Goal: Task Accomplishment & Management: Manage account settings

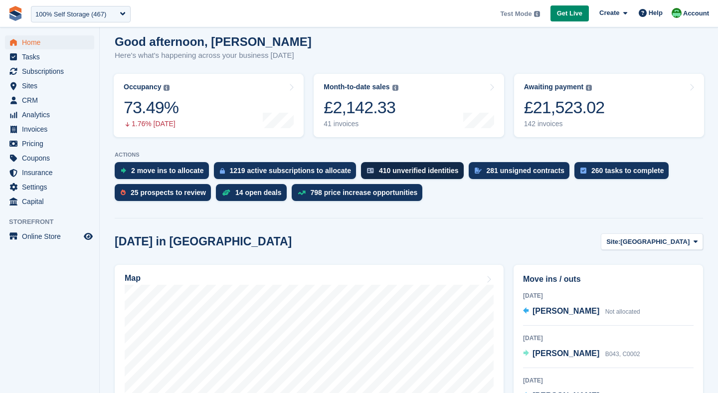
scroll to position [88, 0]
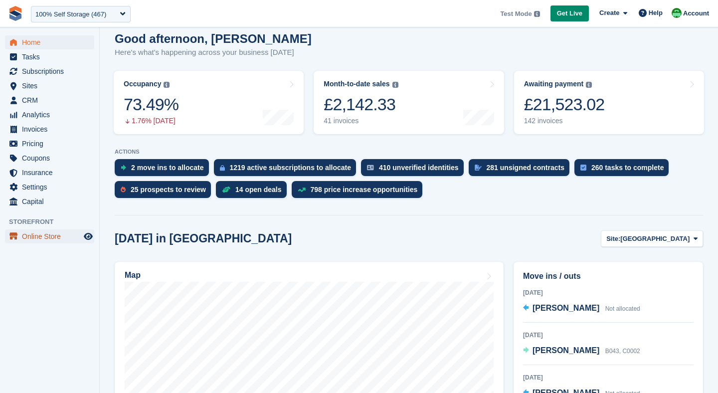
click at [53, 235] on span "Online Store" at bounding box center [52, 236] width 60 height 14
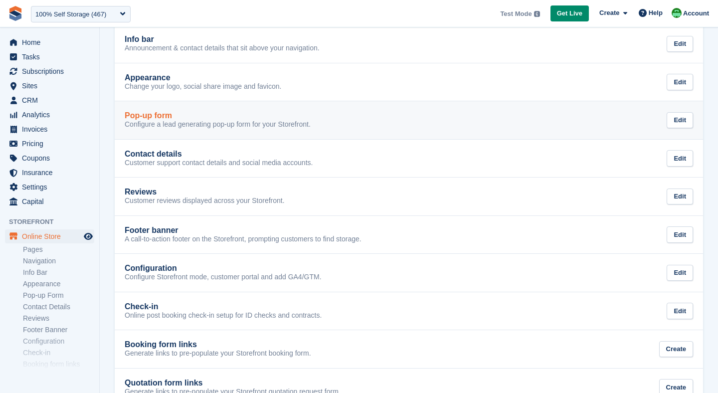
scroll to position [208, 0]
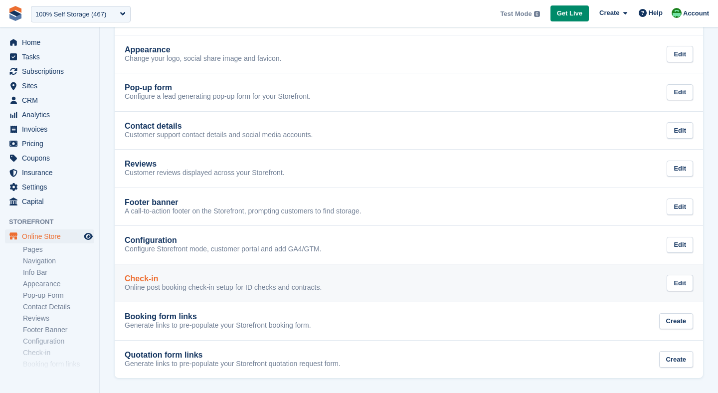
click at [178, 278] on div "Check-in" at bounding box center [223, 278] width 197 height 9
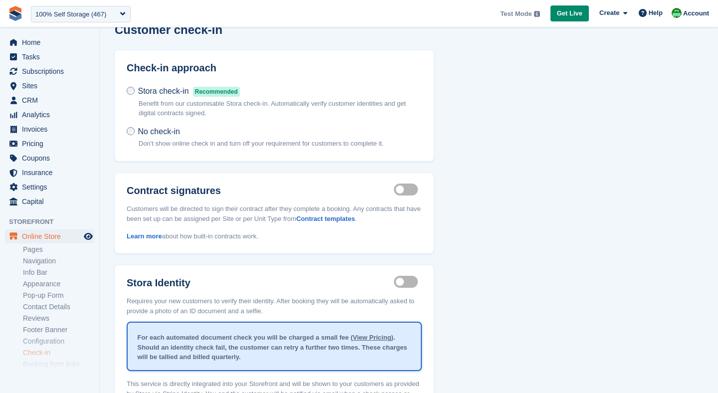
scroll to position [16, 0]
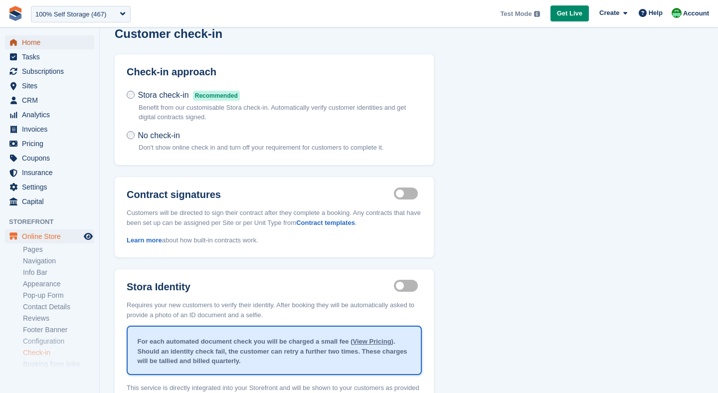
click at [41, 41] on span "Home" at bounding box center [52, 42] width 60 height 14
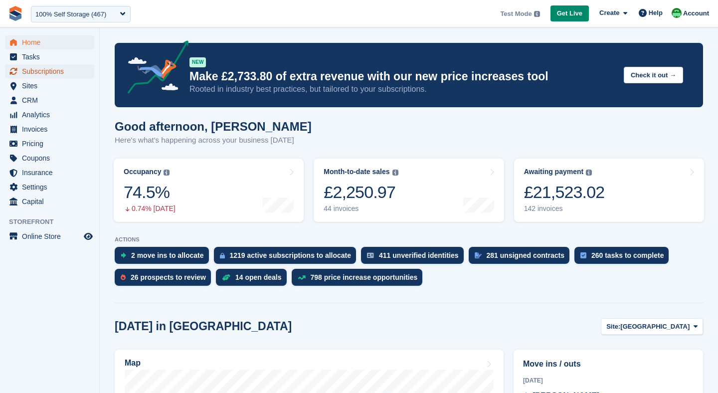
click at [26, 73] on span "Subscriptions" at bounding box center [52, 71] width 60 height 14
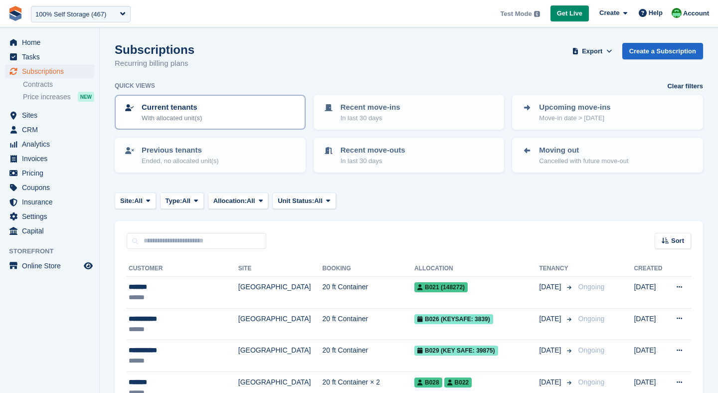
click at [165, 100] on link "Current tenants With allocated unit(s)" at bounding box center [210, 112] width 189 height 33
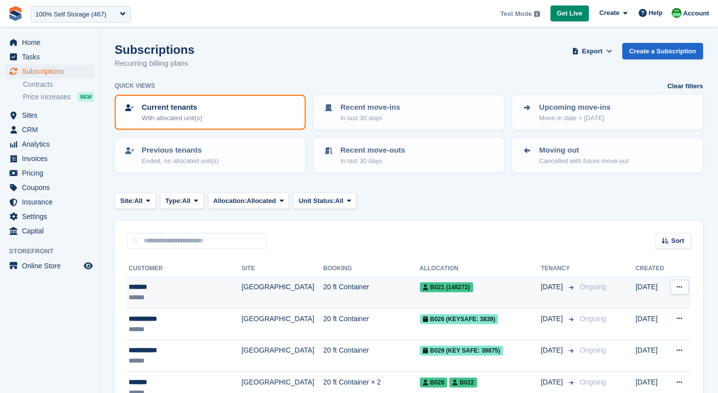
click at [323, 289] on td "20 ft Container" at bounding box center [371, 293] width 96 height 32
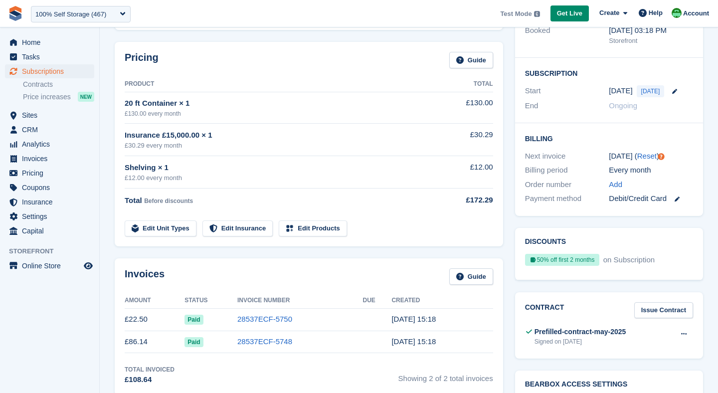
scroll to position [185, 0]
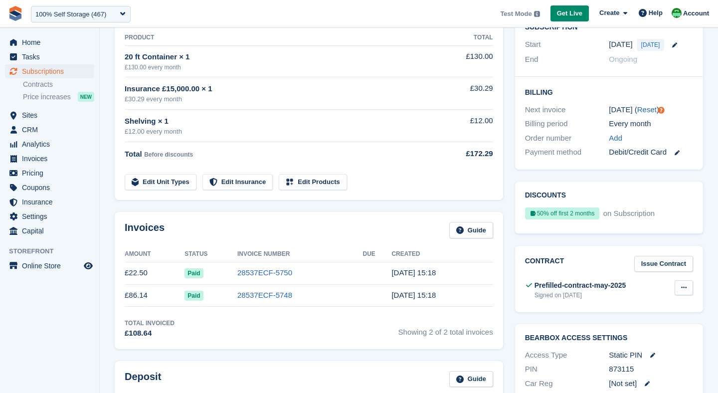
click at [682, 294] on button at bounding box center [684, 287] width 18 height 15
click at [54, 76] on span "Subscriptions" at bounding box center [52, 71] width 60 height 14
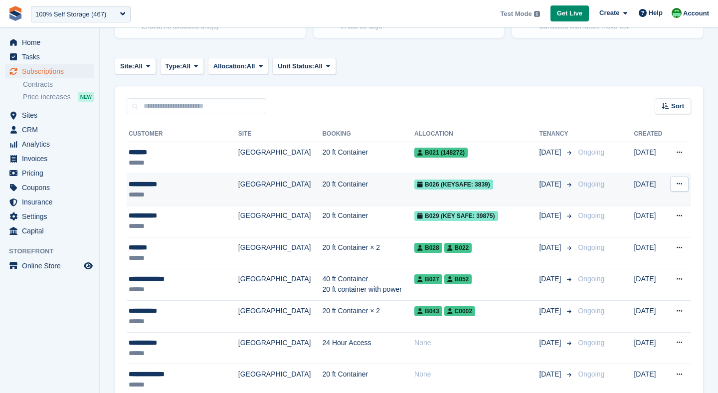
scroll to position [138, 0]
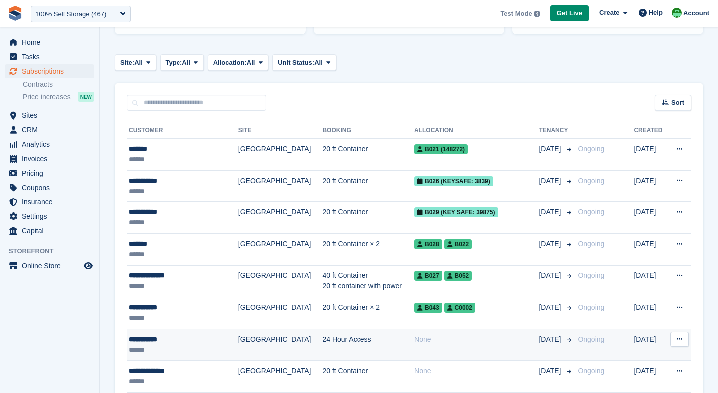
click at [322, 340] on td "24 Hour Access" at bounding box center [368, 345] width 92 height 32
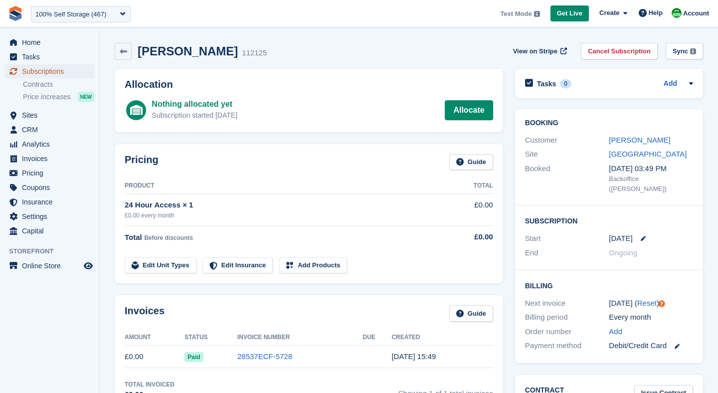
click at [54, 70] on span "Subscriptions" at bounding box center [52, 71] width 60 height 14
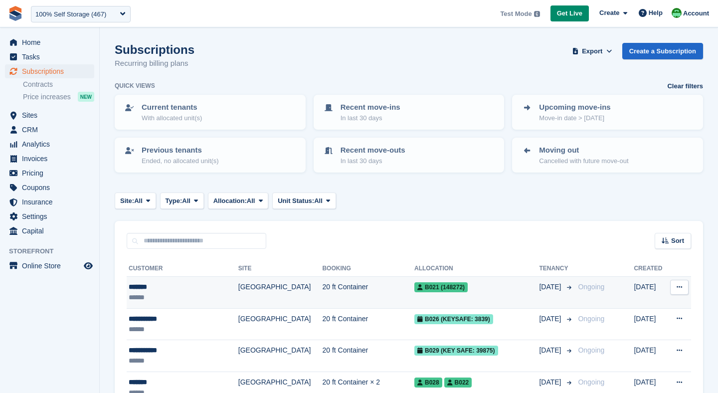
click at [250, 286] on td "[GEOGRAPHIC_DATA]" at bounding box center [280, 293] width 84 height 32
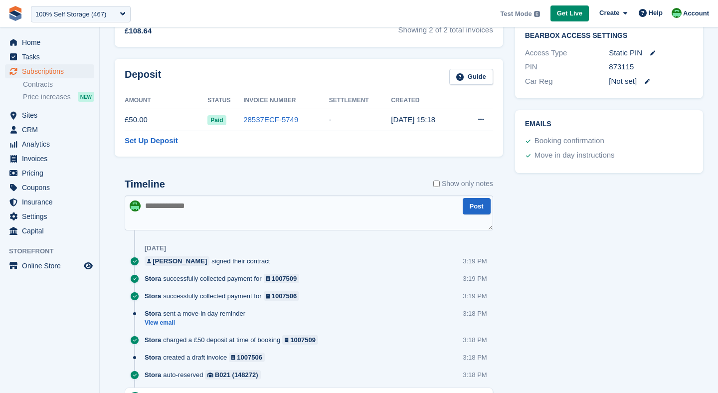
scroll to position [609, 0]
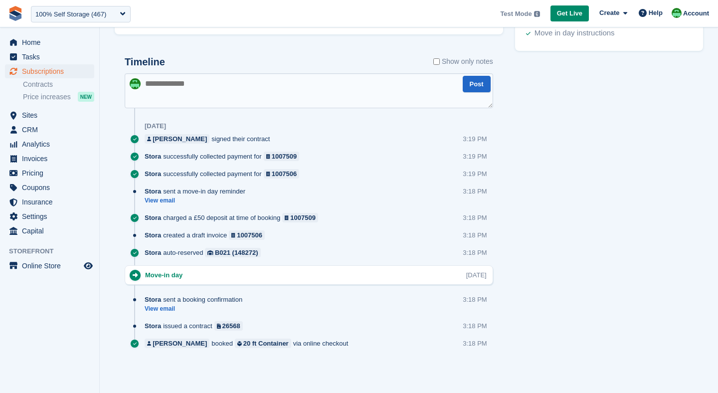
click at [186, 100] on textarea at bounding box center [309, 90] width 369 height 35
type textarea "**********"
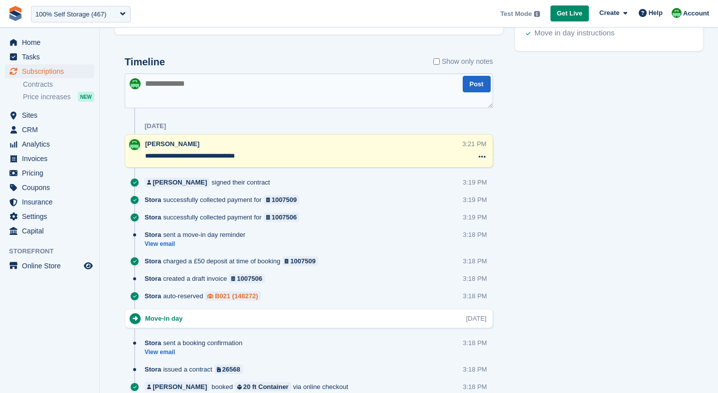
scroll to position [652, 0]
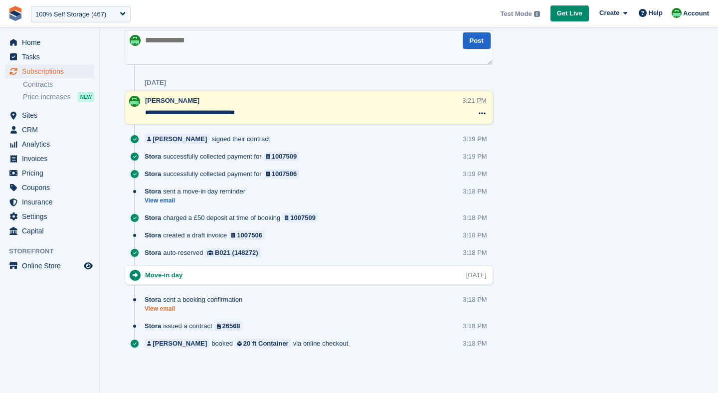
click at [162, 311] on link "View email" at bounding box center [196, 309] width 103 height 8
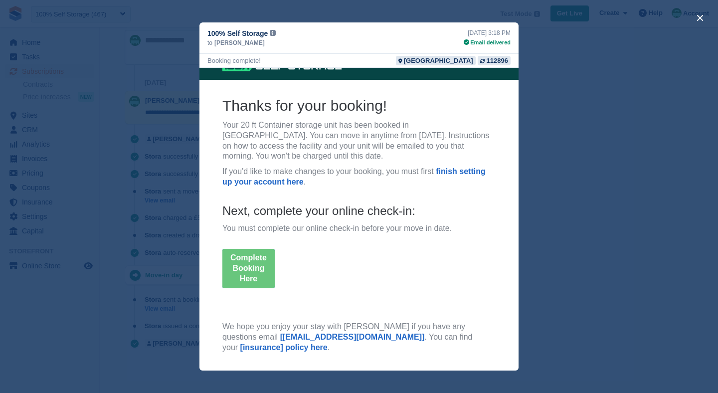
scroll to position [0, 0]
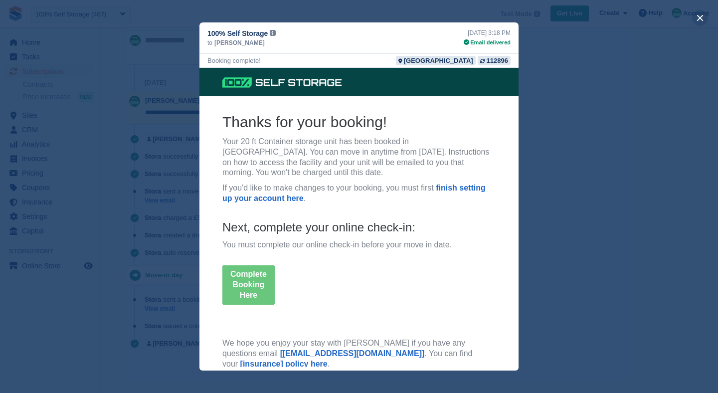
click at [702, 18] on button "close" at bounding box center [700, 18] width 16 height 16
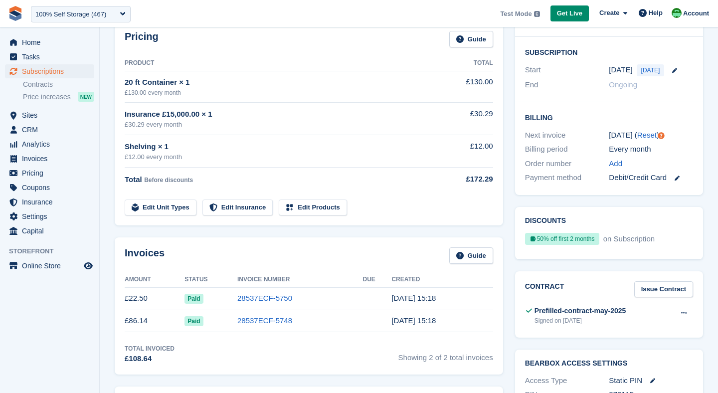
scroll to position [113, 0]
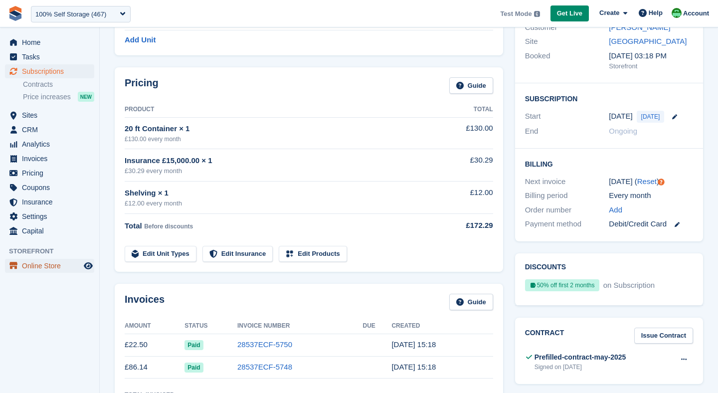
click at [38, 263] on span "Online Store" at bounding box center [52, 266] width 60 height 14
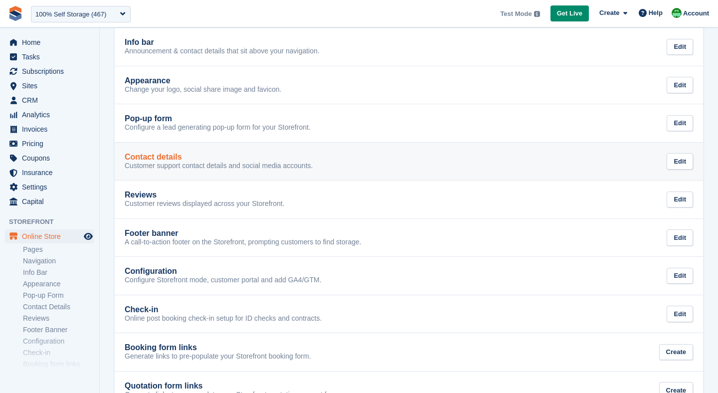
scroll to position [208, 0]
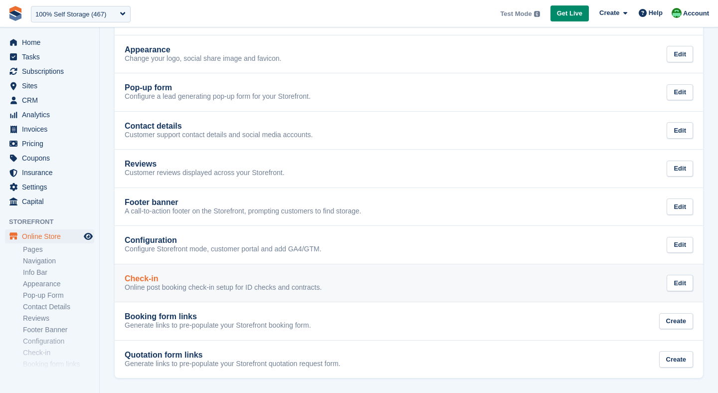
click at [186, 274] on div "Check-in" at bounding box center [223, 278] width 197 height 9
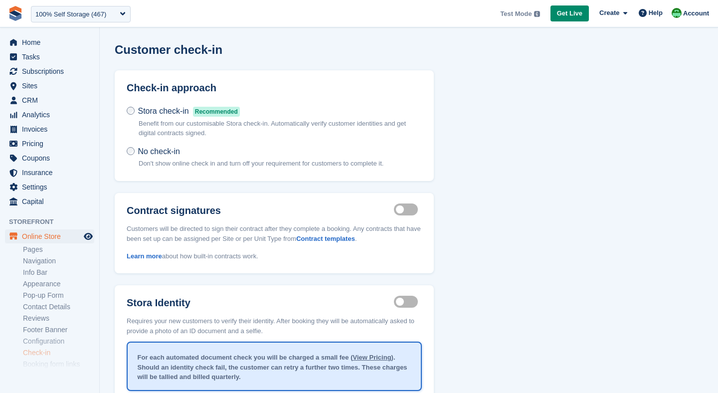
click at [398, 293] on div "Stora Identity Identity proof enabled Requires your new customers to verify the…" at bounding box center [274, 362] width 319 height 155
click at [399, 301] on label "Identity proof enabled" at bounding box center [408, 301] width 28 height 1
click at [38, 47] on span "Home" at bounding box center [52, 42] width 60 height 14
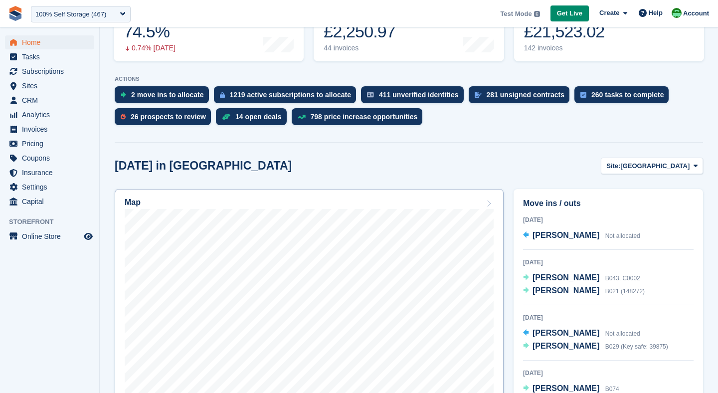
scroll to position [177, 0]
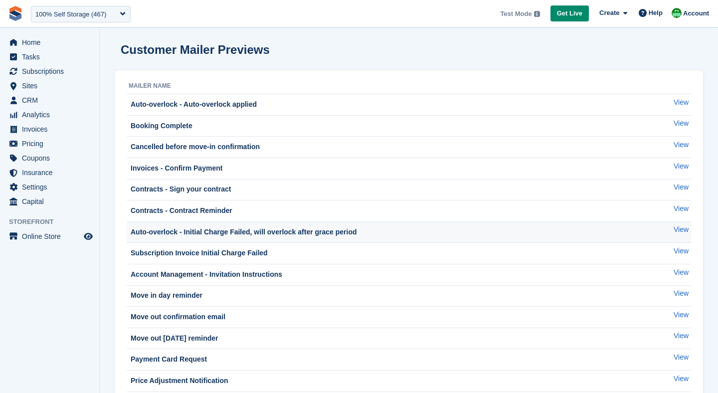
click at [265, 228] on div "Auto-overlock - Initial Charge Failed, will overlock after grace period" at bounding box center [243, 232] width 228 height 10
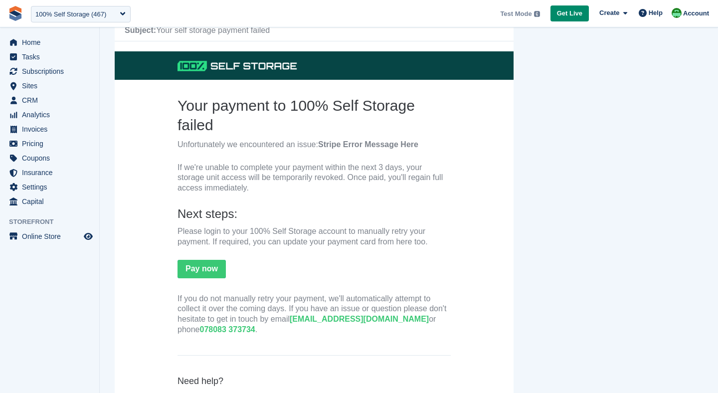
scroll to position [56, 0]
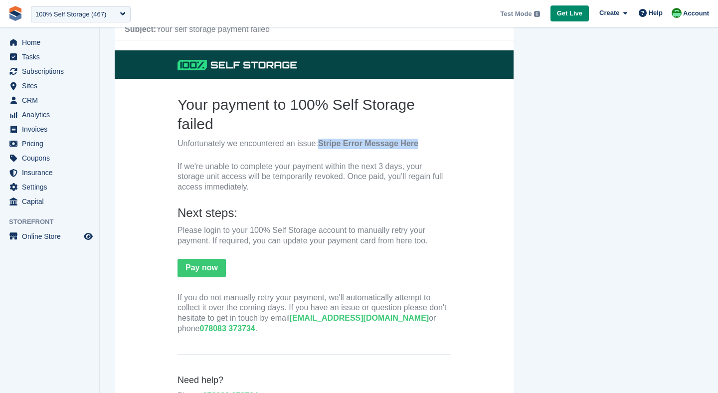
drag, startPoint x: 321, startPoint y: 144, endPoint x: 424, endPoint y: 143, distance: 102.8
click at [424, 143] on p "Unfortunately we encountered an issue: Stripe Error Message Here" at bounding box center [314, 144] width 273 height 10
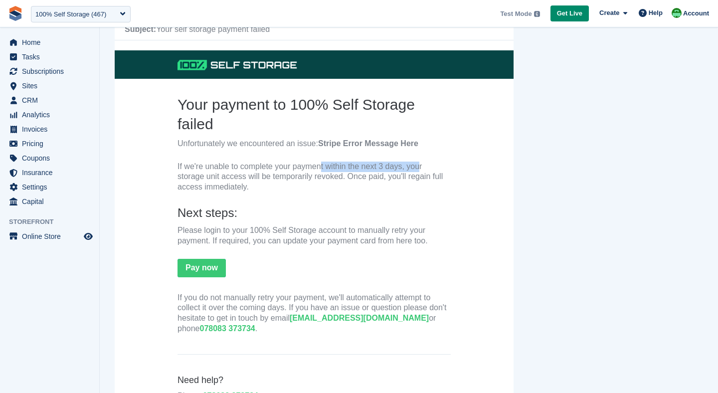
drag, startPoint x: 307, startPoint y: 170, endPoint x: 406, endPoint y: 169, distance: 99.3
click at [406, 169] on p "If we're unable to complete your payment within the next 3 days, your storage u…" at bounding box center [314, 177] width 273 height 31
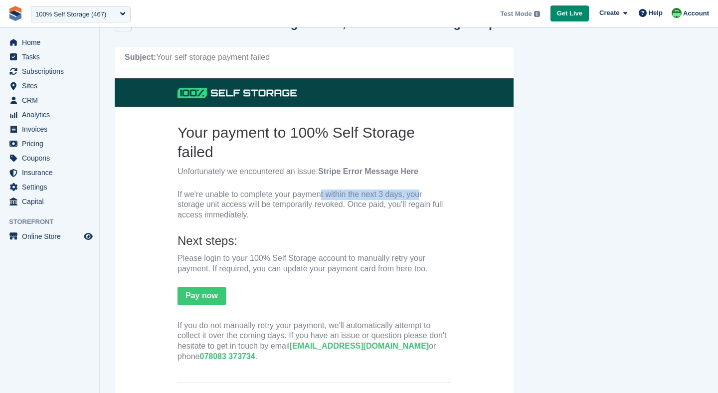
scroll to position [0, 0]
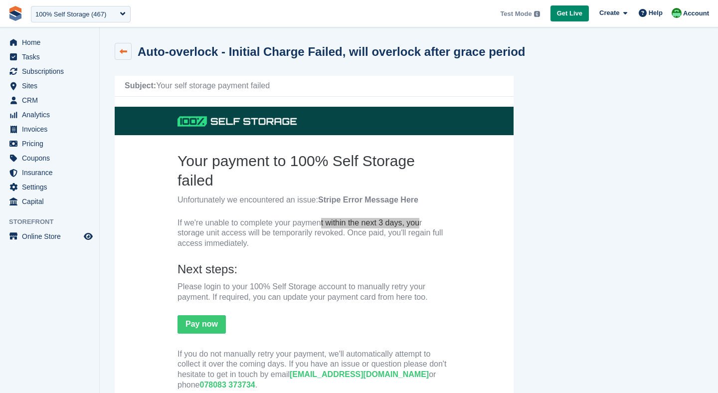
click at [118, 48] on link at bounding box center [123, 51] width 17 height 17
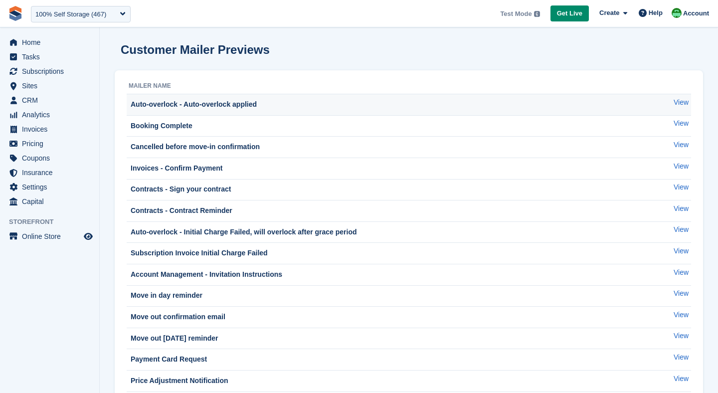
click at [167, 105] on div "Auto-overlock - Auto-overlock applied" at bounding box center [193, 104] width 128 height 10
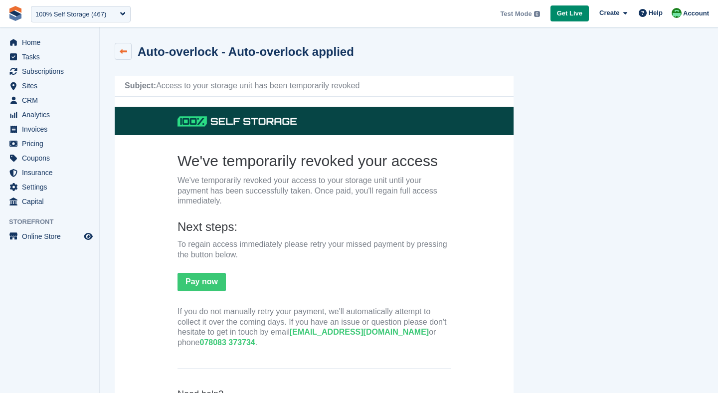
click at [126, 55] on link at bounding box center [123, 51] width 17 height 17
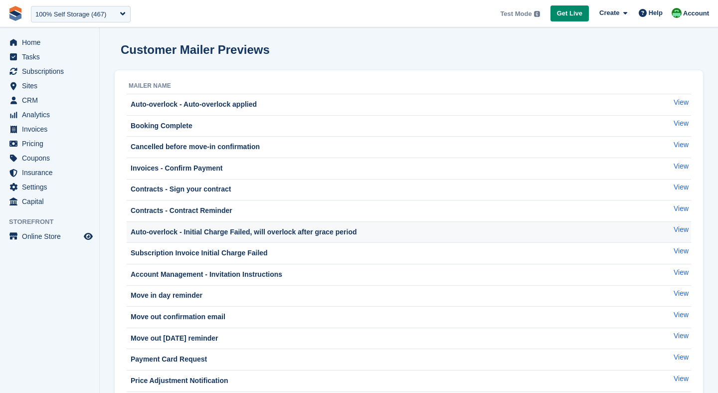
scroll to position [233, 0]
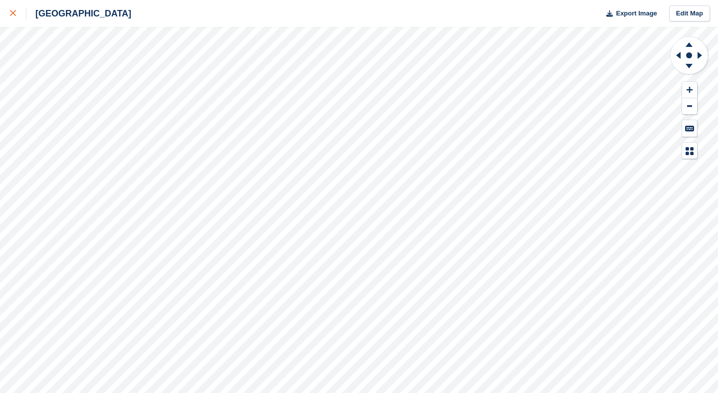
click at [16, 11] on div at bounding box center [18, 13] width 16 height 12
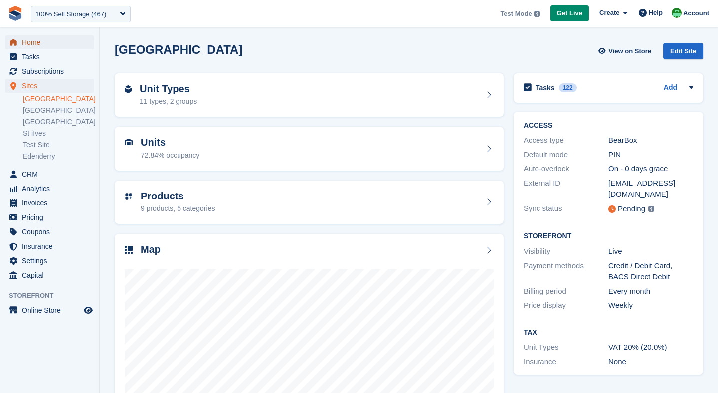
click at [35, 41] on span "Home" at bounding box center [52, 42] width 60 height 14
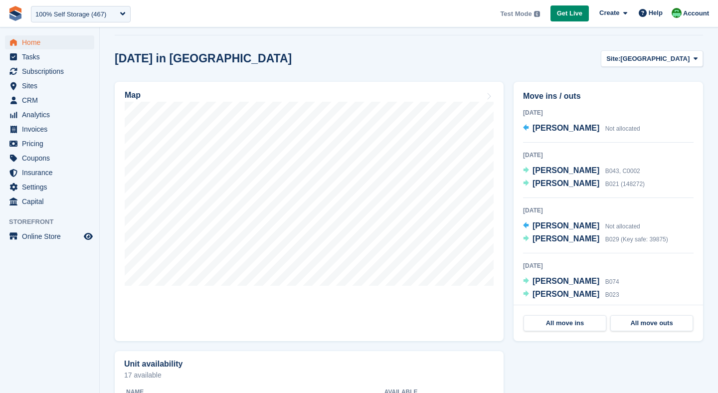
scroll to position [260, 0]
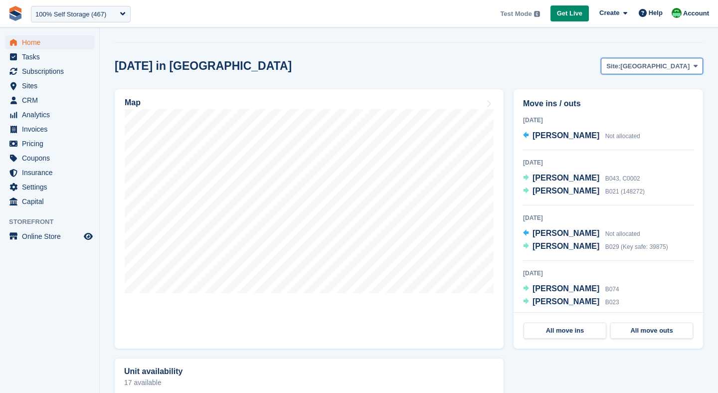
click at [662, 70] on span "Nottingham" at bounding box center [654, 66] width 69 height 10
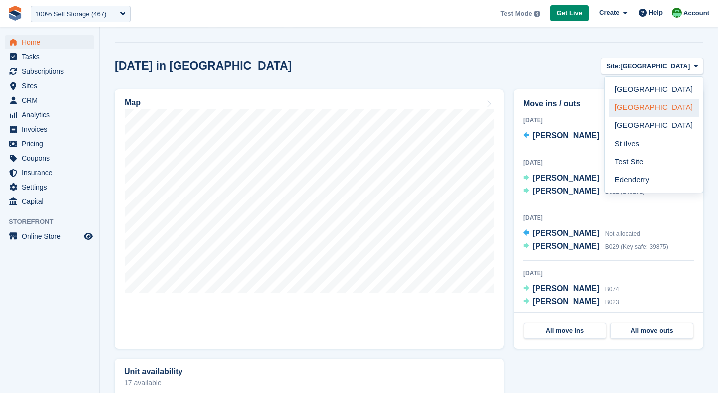
click at [637, 110] on link "[GEOGRAPHIC_DATA]" at bounding box center [654, 108] width 90 height 18
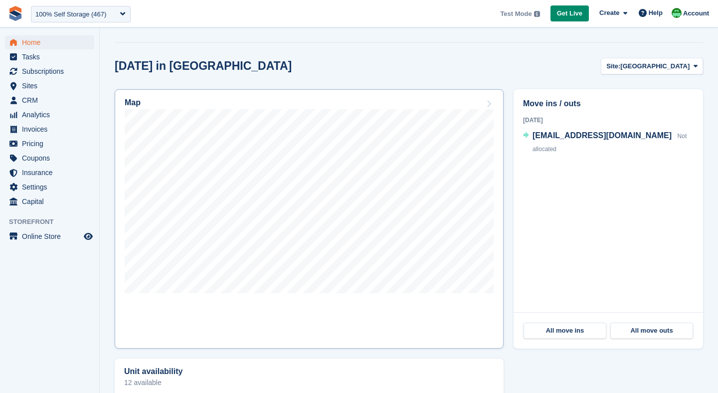
click at [365, 304] on link "Map" at bounding box center [309, 218] width 389 height 259
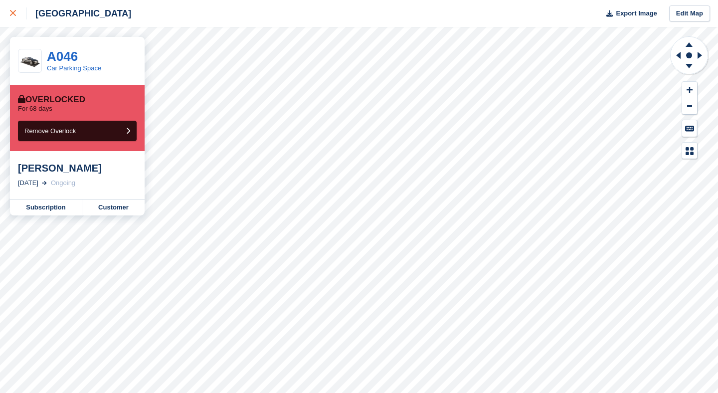
click at [16, 16] on div at bounding box center [18, 13] width 16 height 12
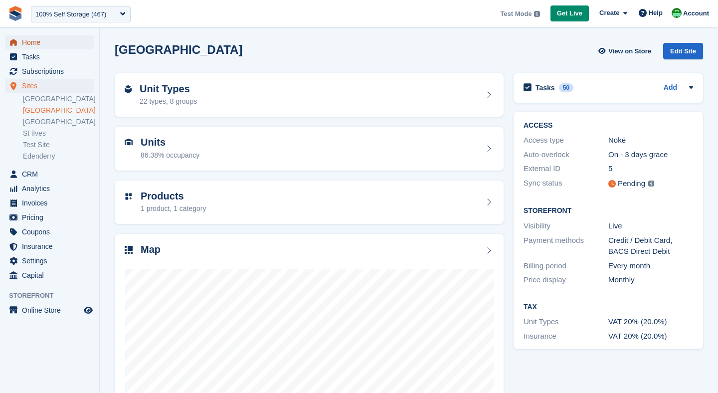
click at [35, 40] on span "Home" at bounding box center [52, 42] width 60 height 14
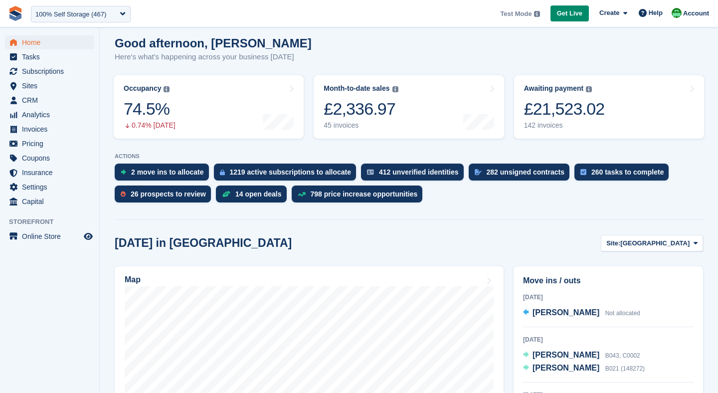
scroll to position [85, 0]
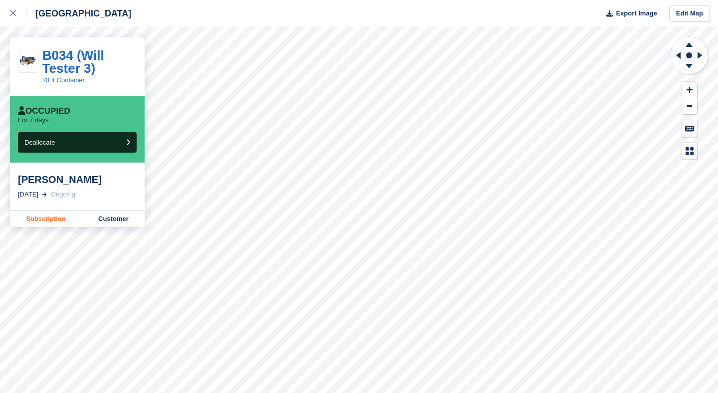
click at [50, 222] on link "Subscription" at bounding box center [46, 219] width 72 height 16
click at [16, 14] on div at bounding box center [18, 13] width 16 height 12
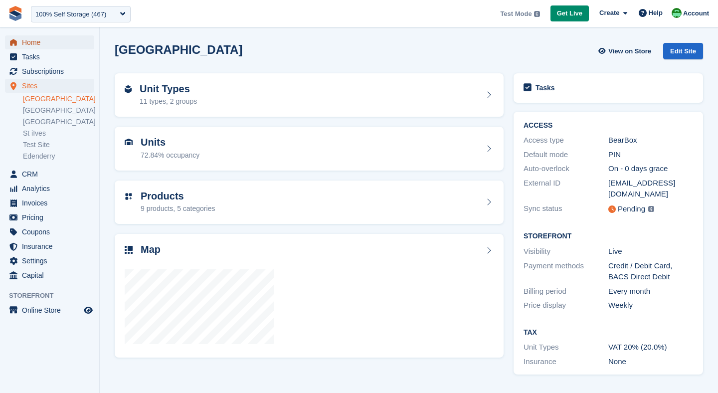
click at [29, 48] on span "Home" at bounding box center [52, 42] width 60 height 14
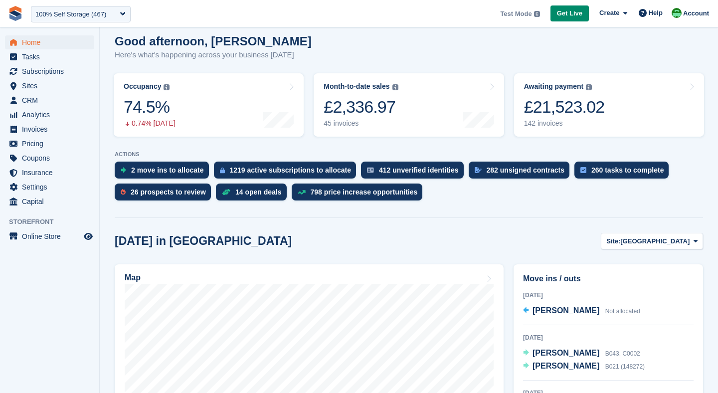
scroll to position [86, 0]
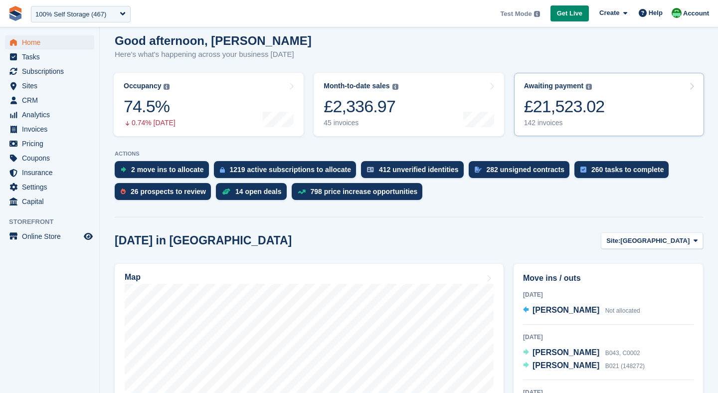
click at [573, 104] on div "£21,523.02" at bounding box center [564, 106] width 81 height 20
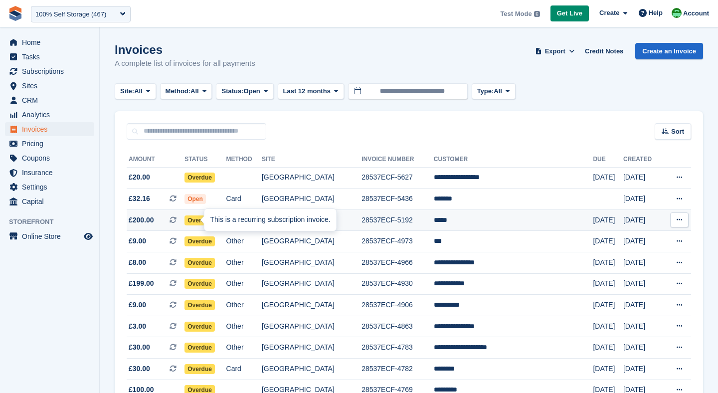
click at [210, 221] on div "This is a recurring subscription invoice." at bounding box center [270, 220] width 132 height 22
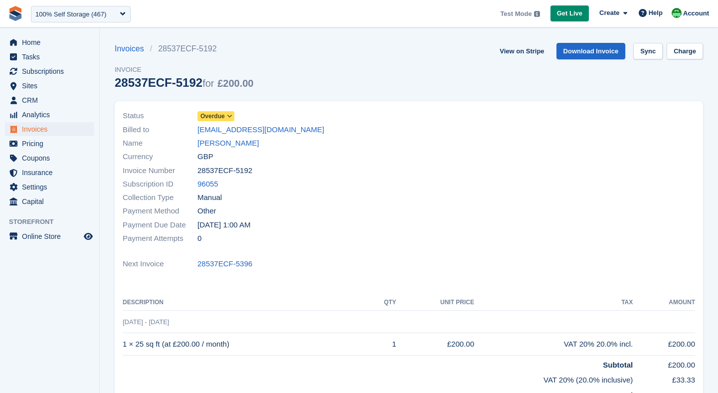
click at [228, 118] on icon at bounding box center [229, 116] width 5 height 6
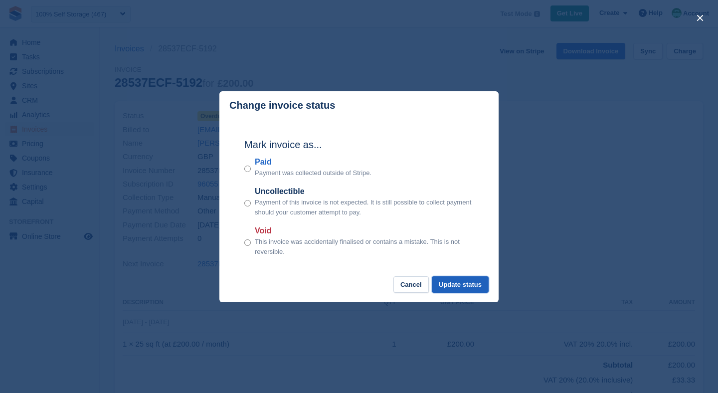
click at [446, 289] on button "Update status" at bounding box center [460, 284] width 57 height 16
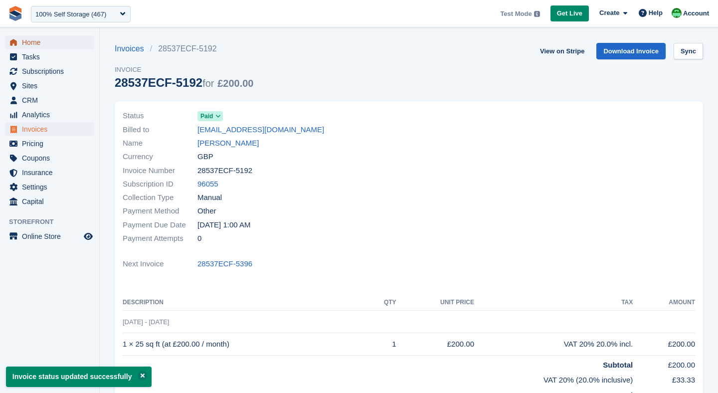
click at [46, 44] on span "Home" at bounding box center [52, 42] width 60 height 14
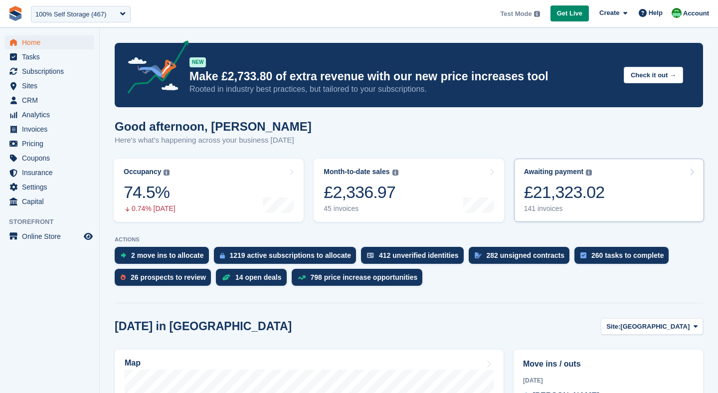
click at [585, 197] on div "£21,323.02" at bounding box center [564, 192] width 81 height 20
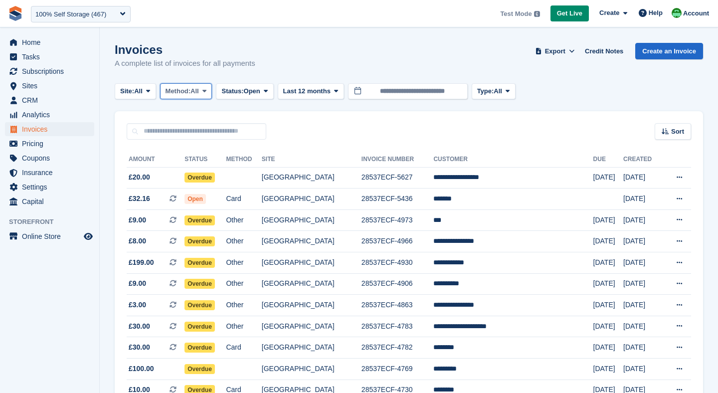
click at [191, 93] on span "Method:" at bounding box center [178, 91] width 25 height 10
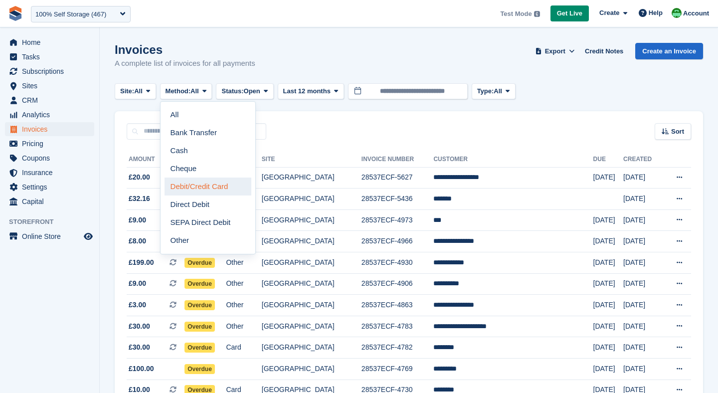
click at [197, 186] on link "Debit/Credit Card" at bounding box center [208, 187] width 87 height 18
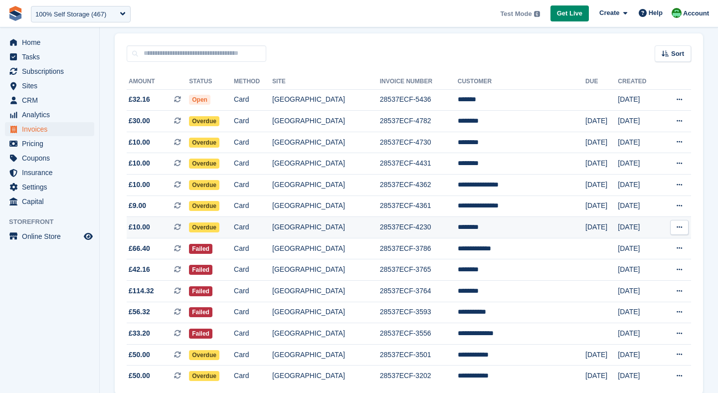
scroll to position [121, 0]
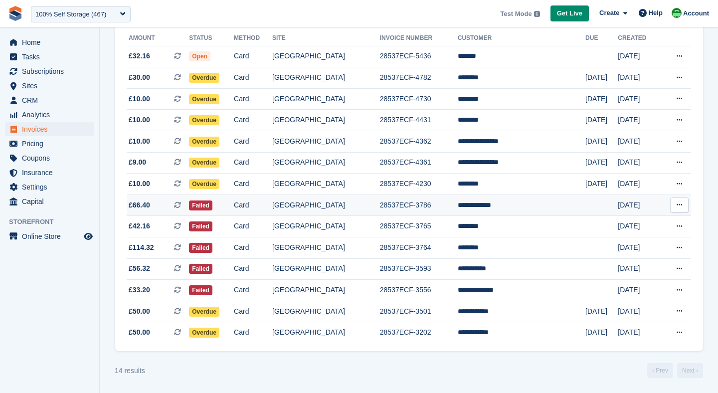
click at [270, 202] on td "Card" at bounding box center [253, 205] width 38 height 21
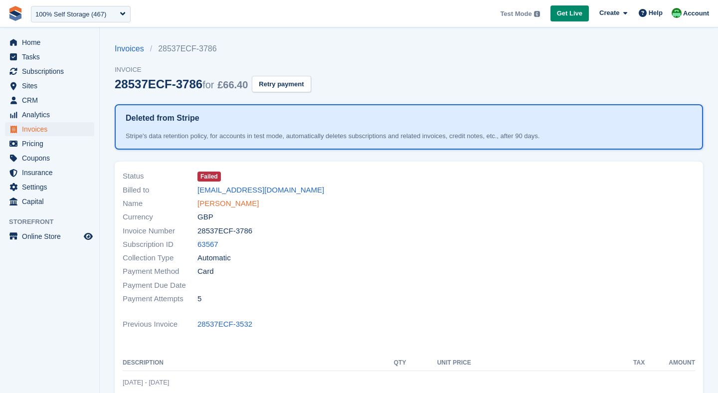
click at [212, 203] on link "[PERSON_NAME]" at bounding box center [228, 203] width 61 height 11
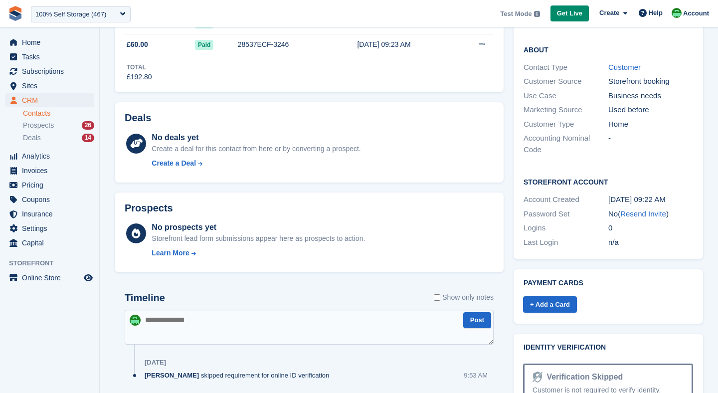
scroll to position [432, 0]
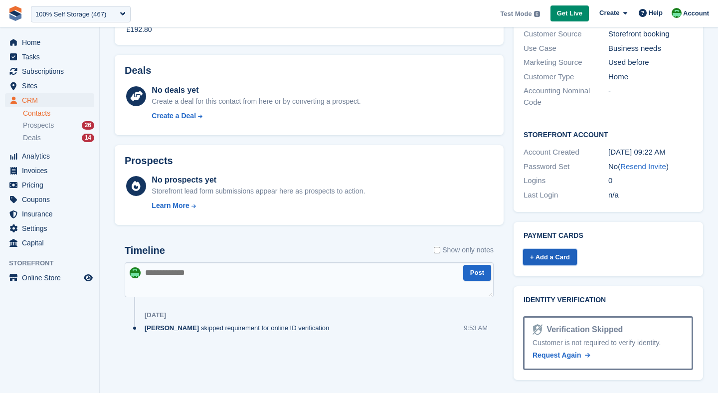
click at [553, 257] on link "+ Add a Card" at bounding box center [550, 257] width 54 height 16
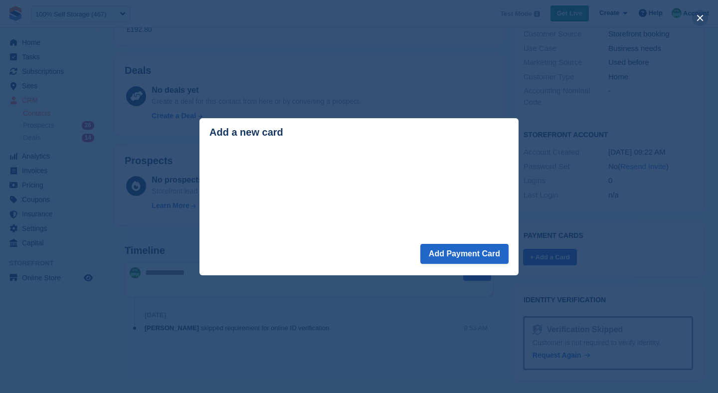
click at [698, 21] on button "close" at bounding box center [700, 18] width 16 height 16
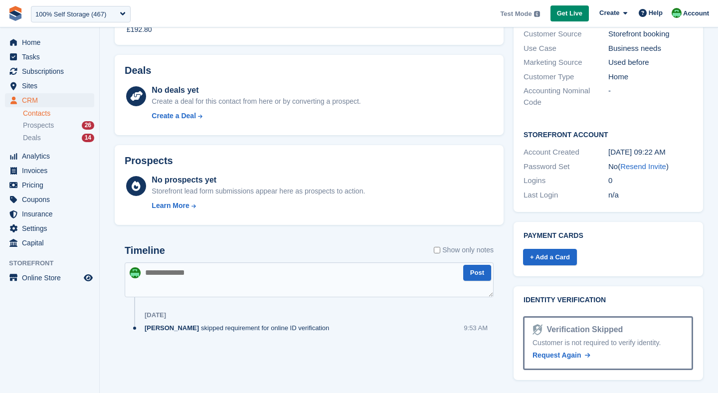
scroll to position [0, 0]
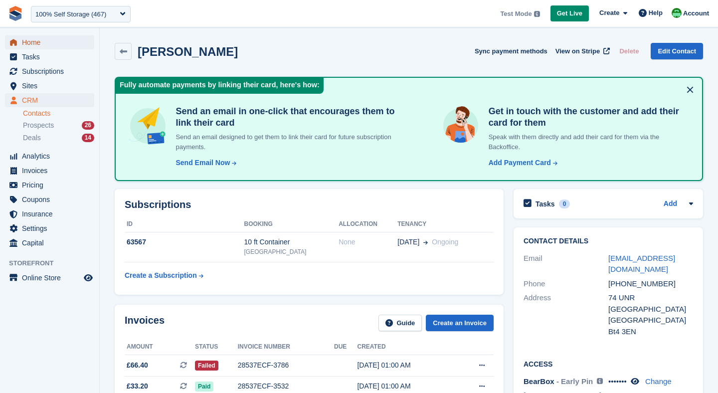
click at [36, 39] on span "Home" at bounding box center [52, 42] width 60 height 14
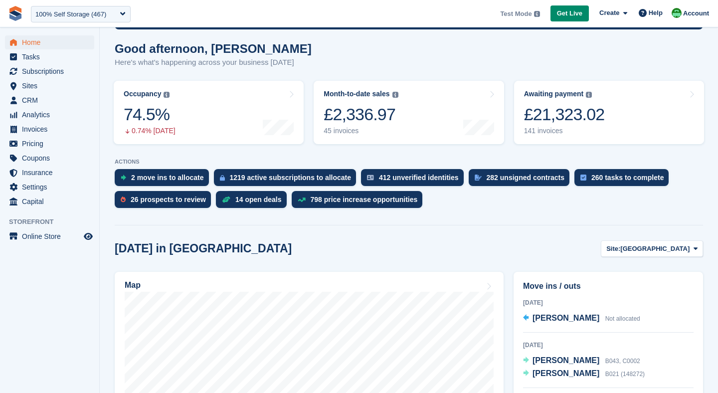
scroll to position [81, 0]
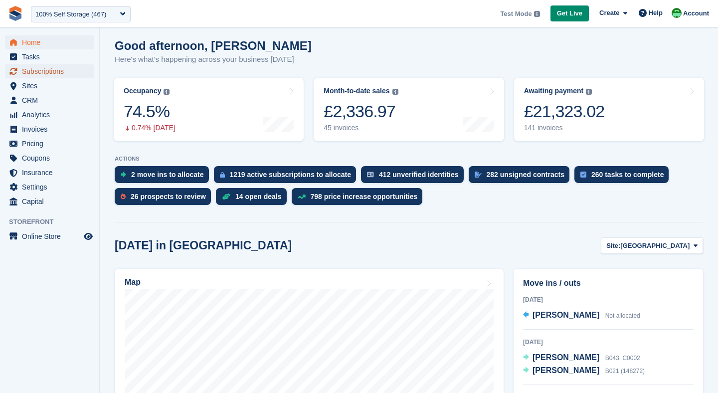
click at [33, 70] on span "Subscriptions" at bounding box center [52, 71] width 60 height 14
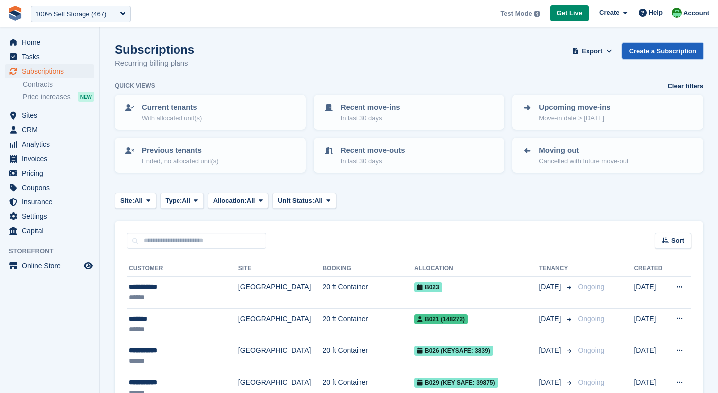
click at [650, 52] on link "Create a Subscription" at bounding box center [662, 51] width 81 height 16
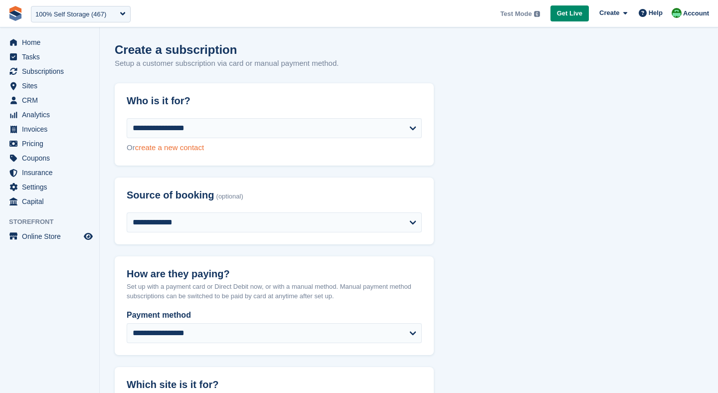
click at [153, 145] on link "create a new contact" at bounding box center [169, 147] width 69 height 8
select select "**********"
select select "***"
select select "*"
select select "****"
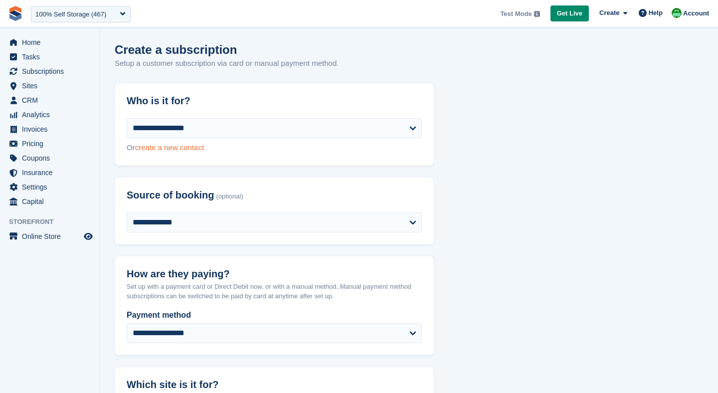
select select "*****"
select select
select select "*"
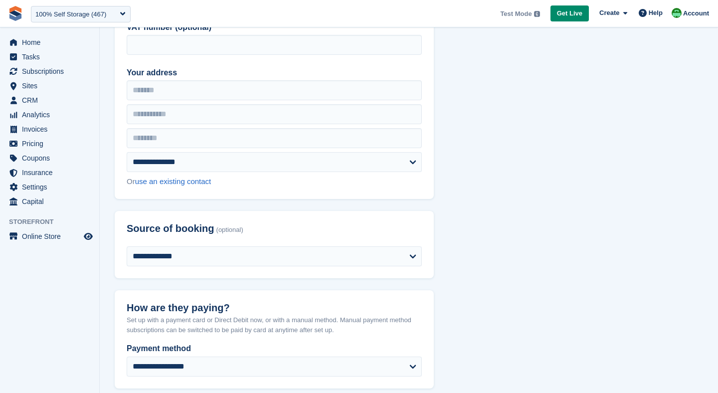
scroll to position [279, 0]
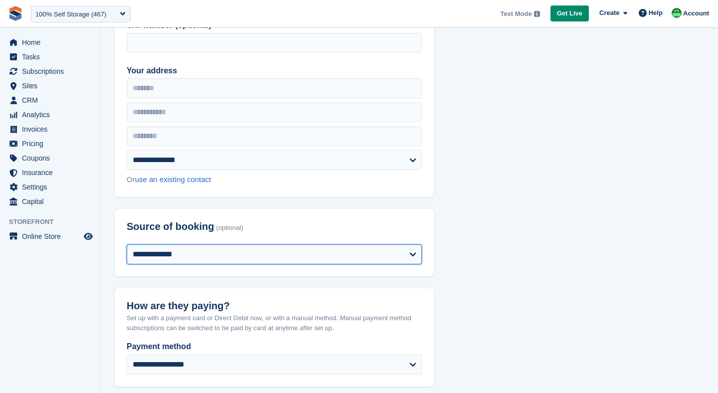
click at [226, 248] on select "**********" at bounding box center [274, 254] width 295 height 20
select select "*****"
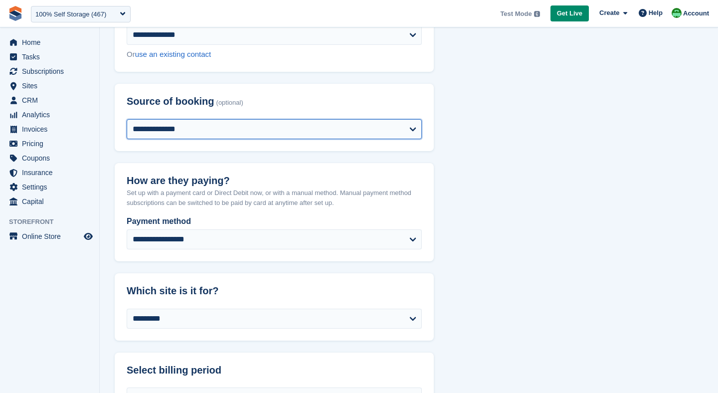
scroll to position [410, 0]
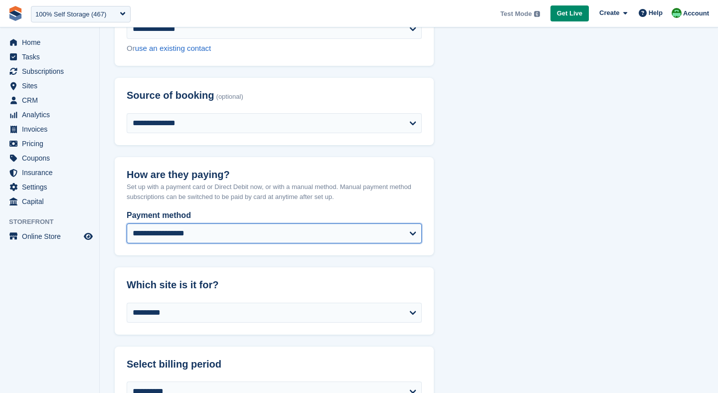
click at [211, 235] on select "**********" at bounding box center [274, 233] width 295 height 20
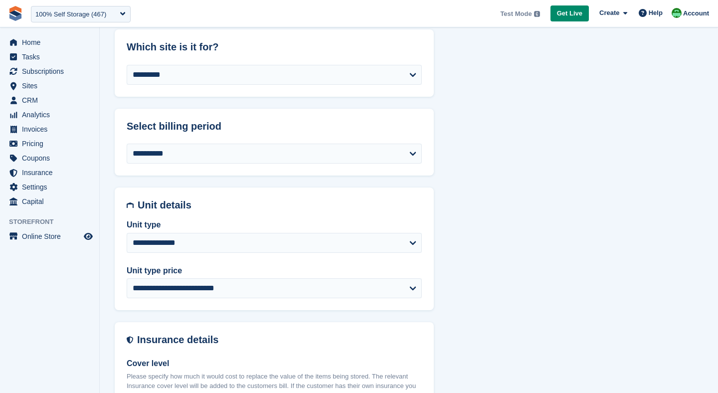
scroll to position [651, 0]
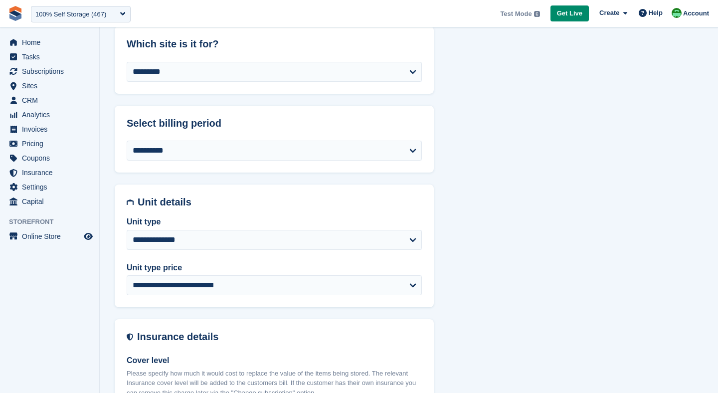
click at [193, 56] on header "Which site is it for?" at bounding box center [274, 43] width 319 height 35
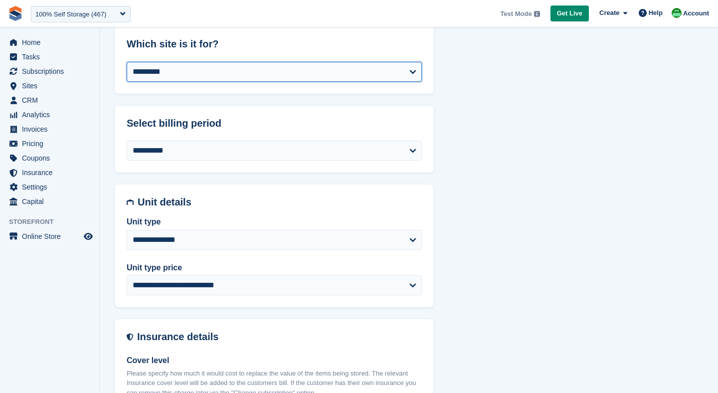
click at [191, 70] on select "**********" at bounding box center [274, 72] width 295 height 20
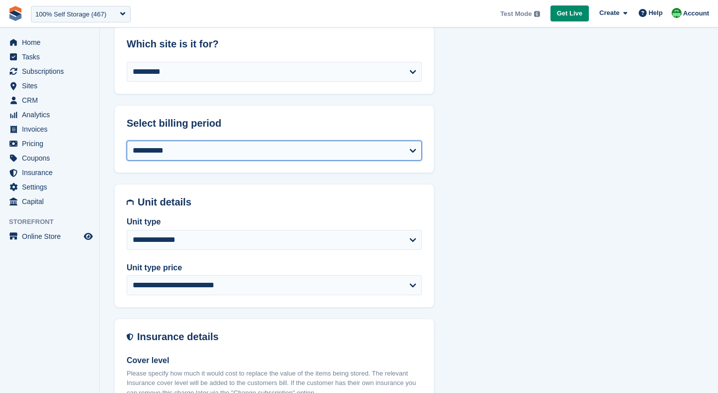
click at [288, 157] on select "**********" at bounding box center [274, 151] width 295 height 20
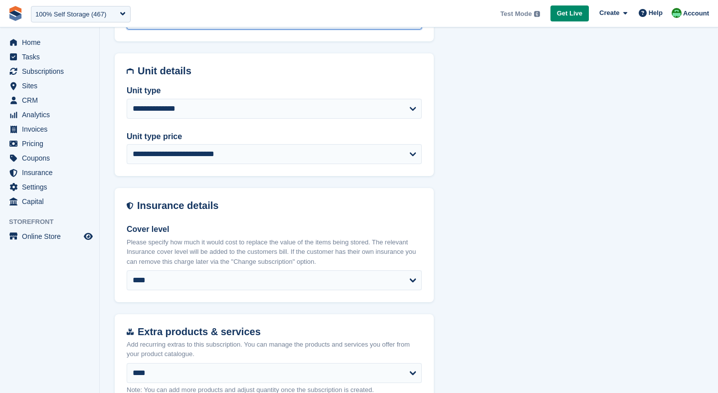
scroll to position [797, 0]
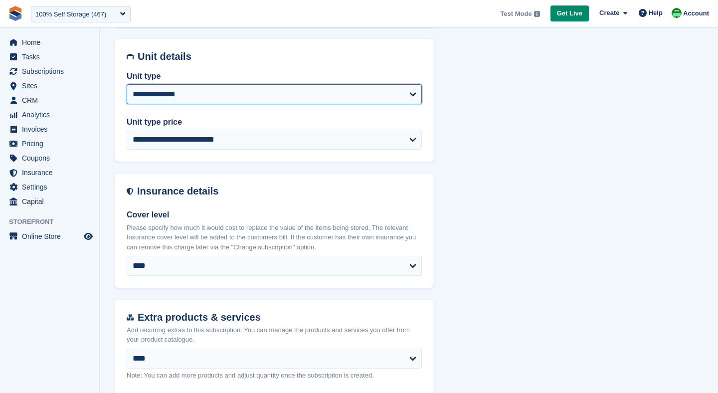
click at [195, 97] on select "**********" at bounding box center [274, 94] width 295 height 20
select select "****"
select select "**********"
select select "***"
select select "*"
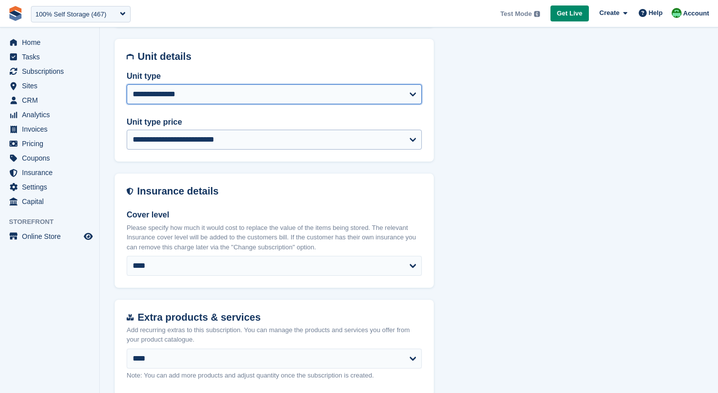
select select
select select "***"
select select "**"
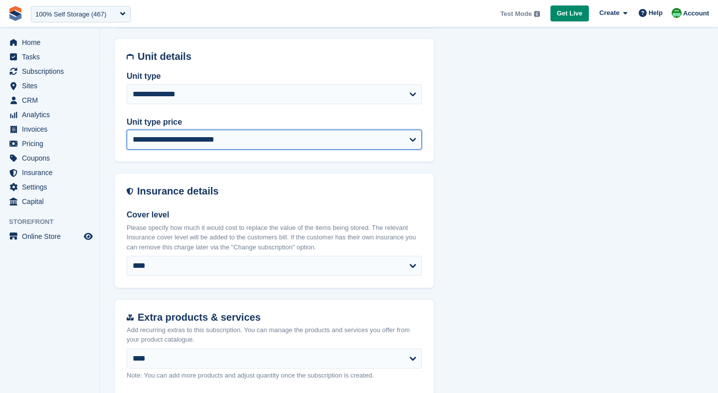
click at [183, 141] on select "**********" at bounding box center [274, 140] width 295 height 20
select select "****"
select select "**********"
select select "***"
select select "*"
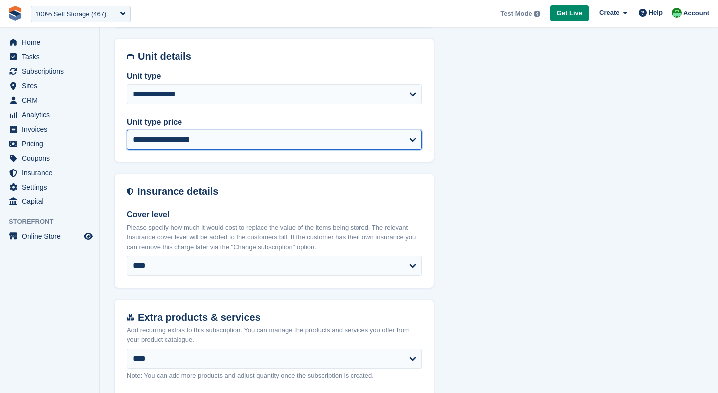
select select "****"
select select
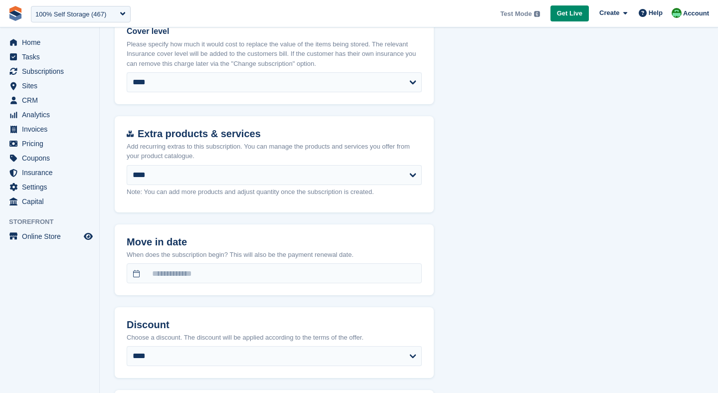
scroll to position [996, 0]
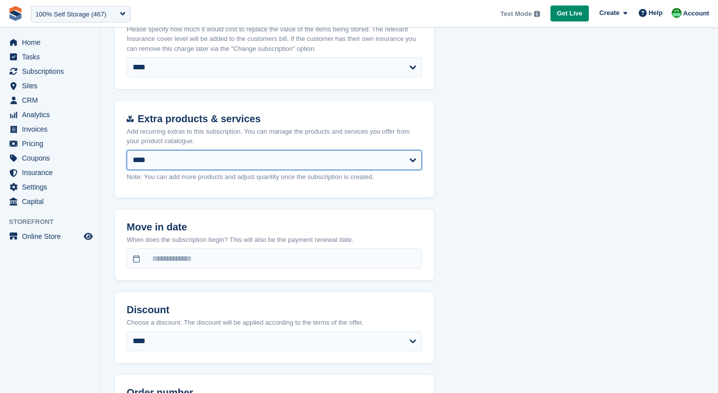
click at [198, 162] on select "****" at bounding box center [274, 160] width 295 height 20
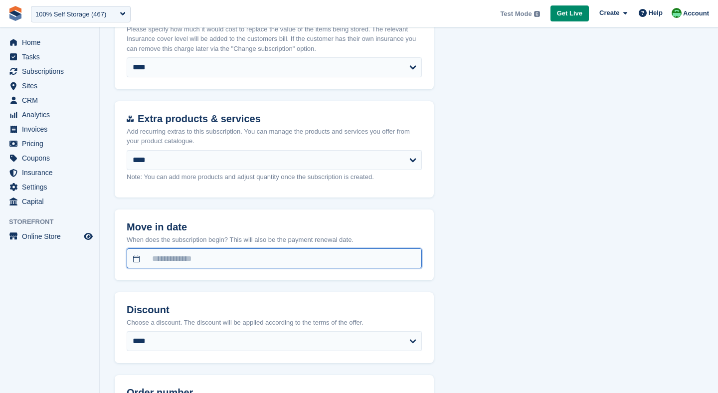
click at [149, 257] on input "text" at bounding box center [274, 258] width 295 height 20
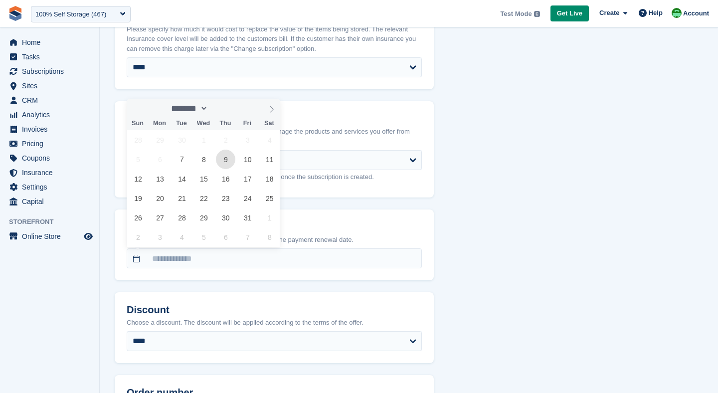
click at [229, 159] on span "9" at bounding box center [225, 159] width 19 height 19
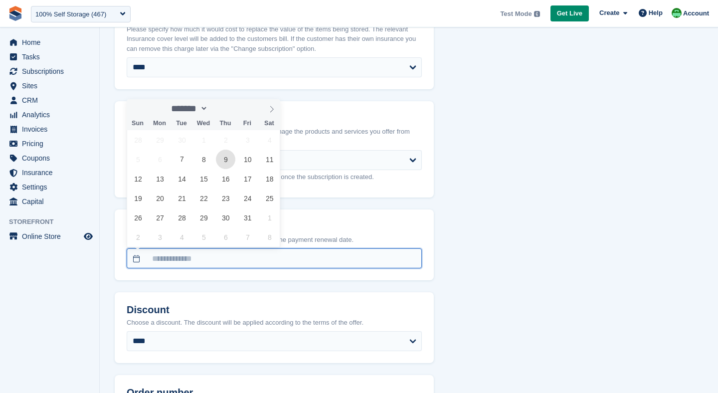
type input "**********"
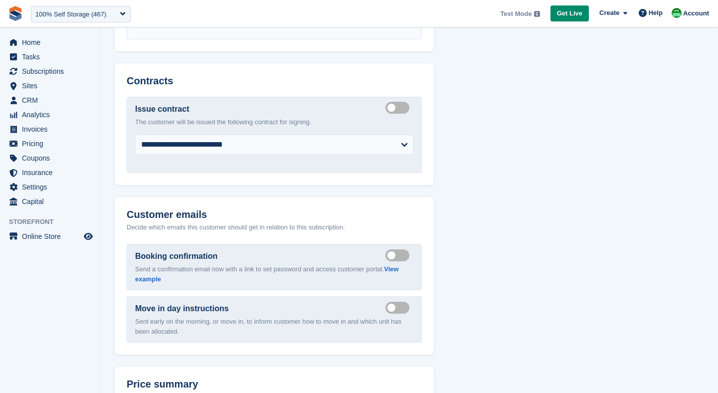
scroll to position [1428, 0]
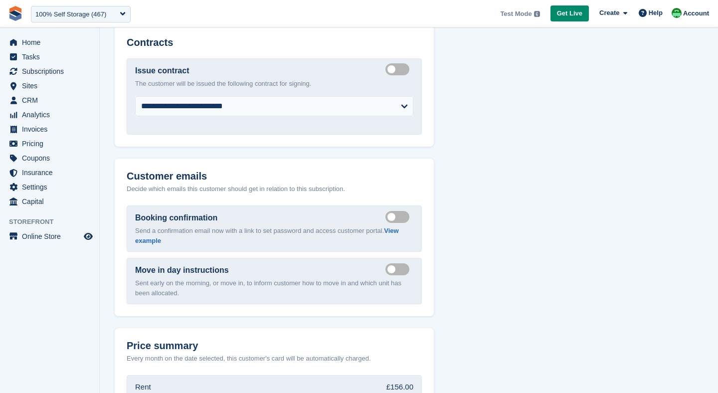
click at [398, 69] on label "Create integrated contract" at bounding box center [400, 69] width 28 height 1
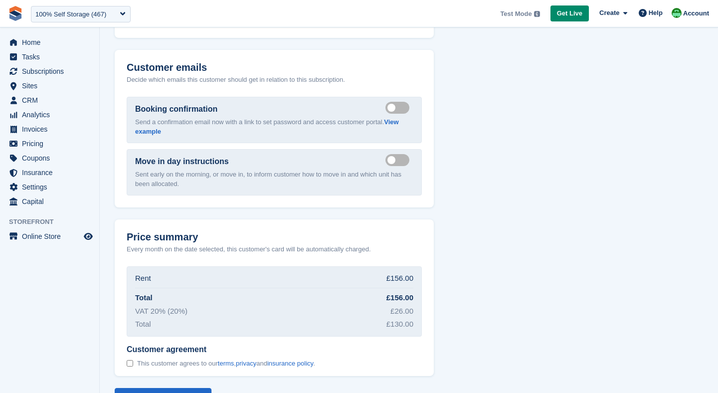
scroll to position [1520, 0]
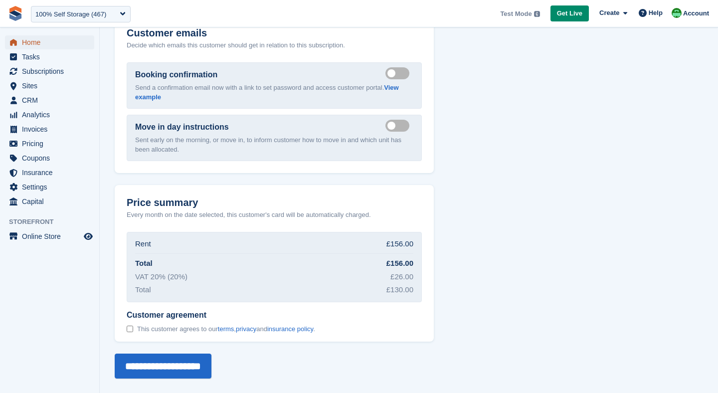
click at [46, 41] on span "Home" at bounding box center [52, 42] width 60 height 14
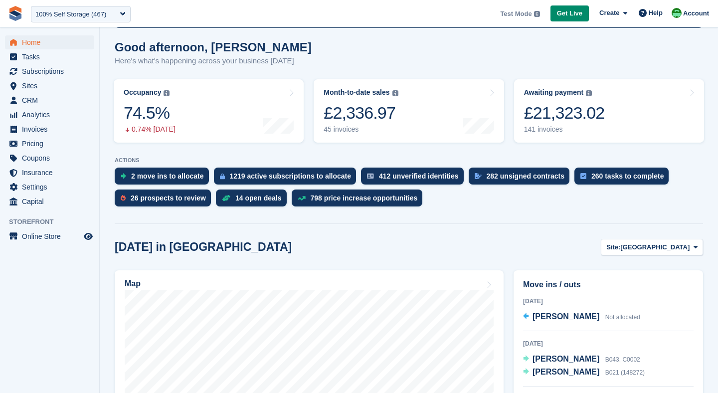
scroll to position [80, 0]
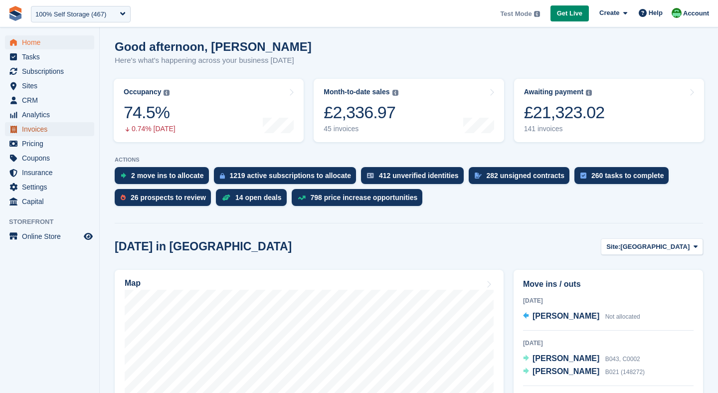
click at [27, 130] on span "Invoices" at bounding box center [52, 129] width 60 height 14
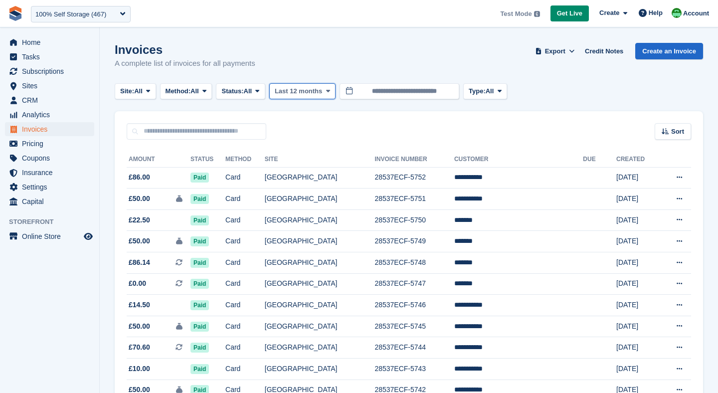
click at [320, 96] on button "Last 12 months" at bounding box center [302, 91] width 66 height 16
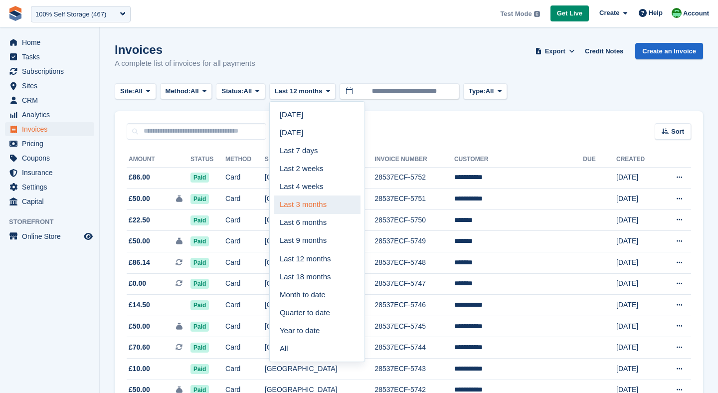
click at [319, 203] on link "Last 3 months" at bounding box center [317, 205] width 87 height 18
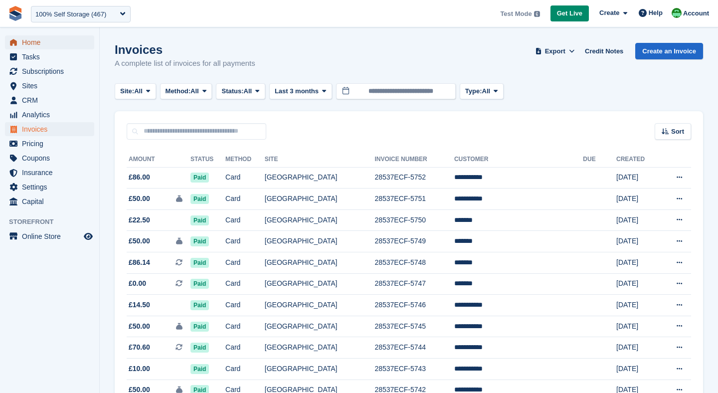
click at [32, 44] on span "Home" at bounding box center [52, 42] width 60 height 14
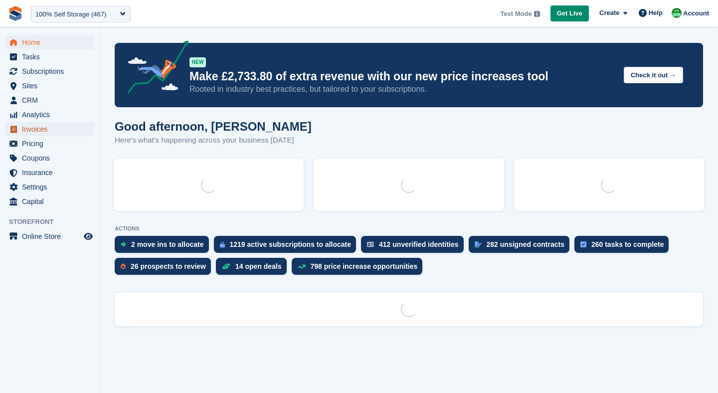
click at [30, 126] on span "Invoices" at bounding box center [52, 129] width 60 height 14
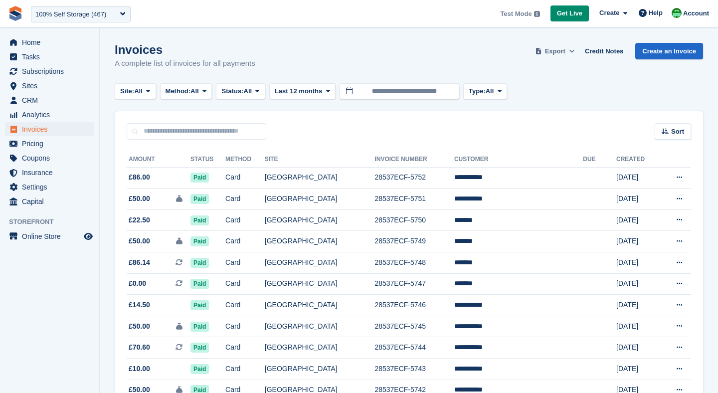
click at [561, 53] on span "Export" at bounding box center [555, 51] width 20 height 10
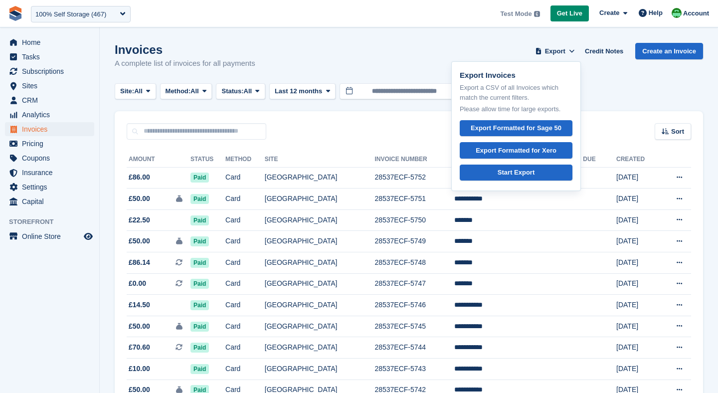
click at [358, 132] on div "Sort Sort by Date created Created (oldest first) Created (newest first)" at bounding box center [409, 125] width 589 height 28
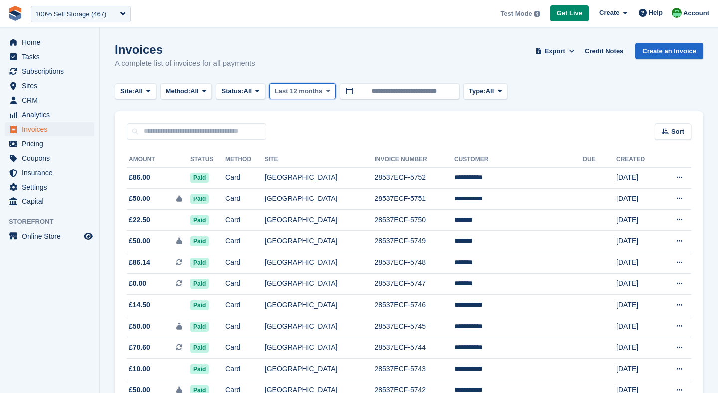
click at [322, 94] on span "Last 12 months" at bounding box center [298, 91] width 47 height 10
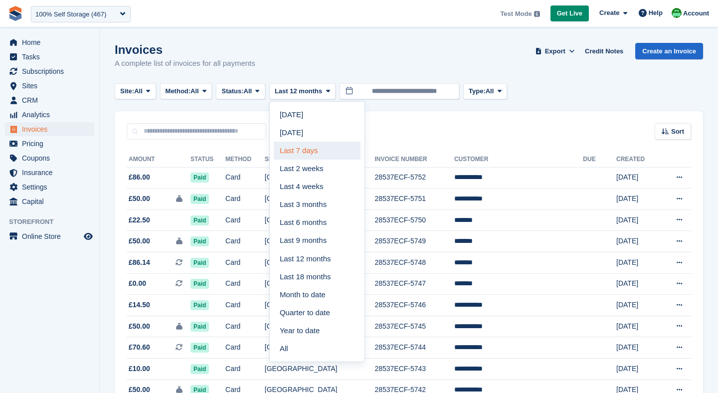
click at [314, 155] on link "Last 7 days" at bounding box center [317, 151] width 87 height 18
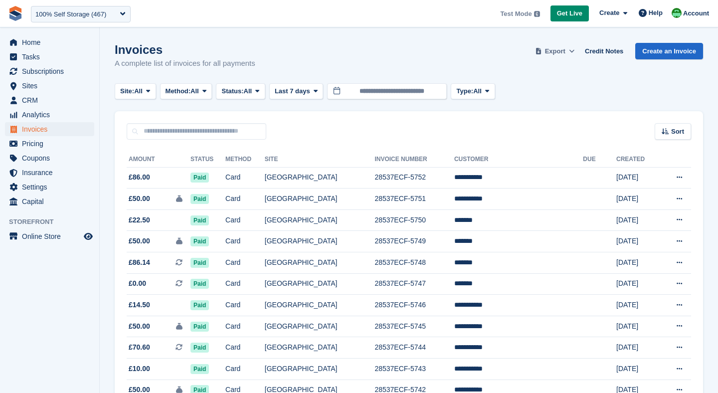
click at [556, 52] on span "Export" at bounding box center [555, 51] width 20 height 10
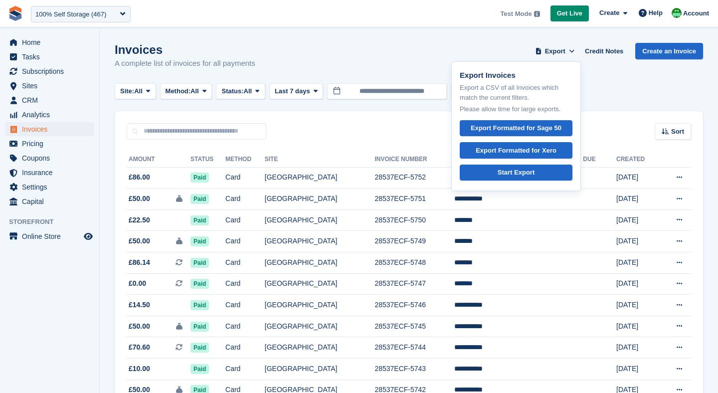
click at [330, 132] on div "Sort Sort by Date created Created (oldest first) Created (newest first)" at bounding box center [409, 125] width 589 height 28
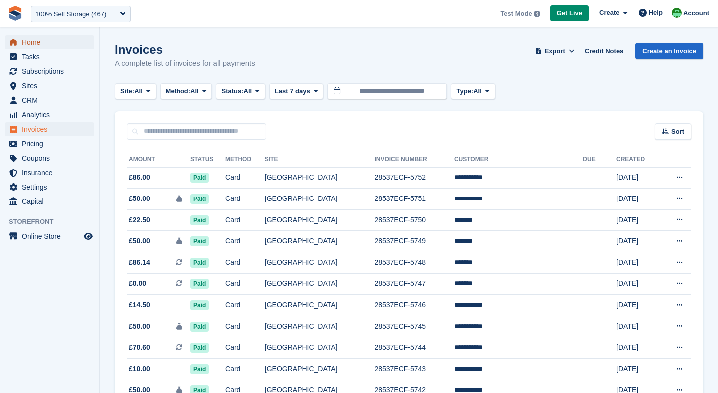
click at [51, 46] on span "Home" at bounding box center [52, 42] width 60 height 14
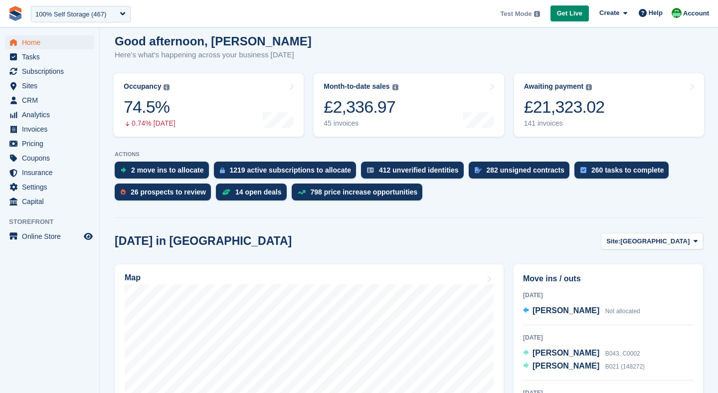
scroll to position [86, 0]
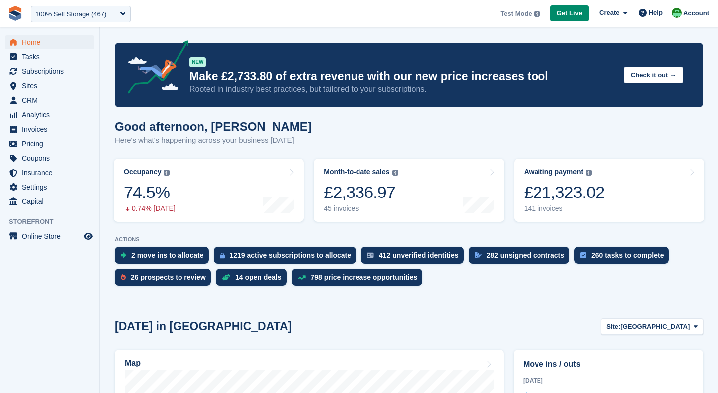
click at [54, 16] on div "100% Self Storage (467)" at bounding box center [70, 14] width 71 height 10
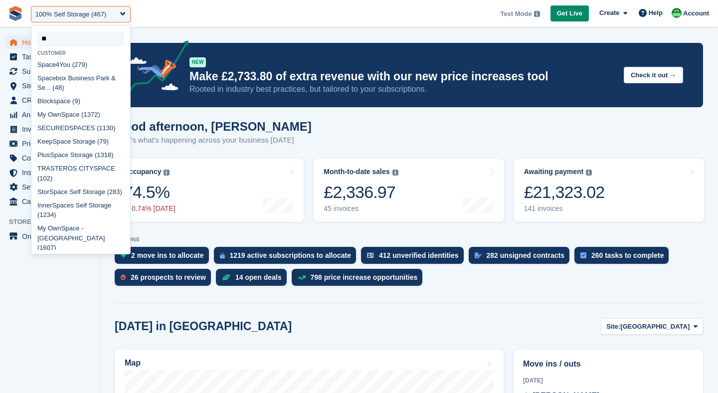
type input "*"
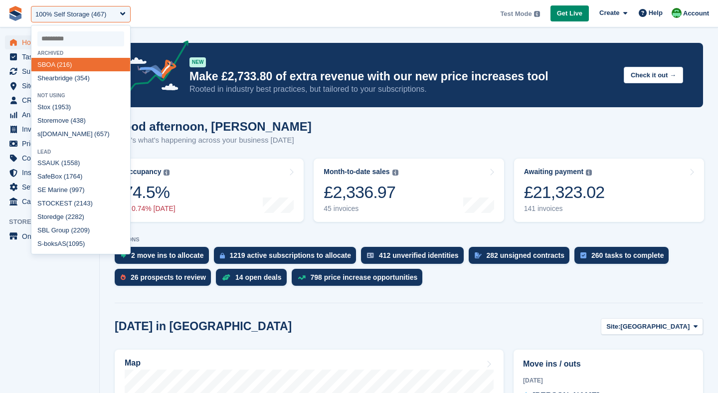
select select
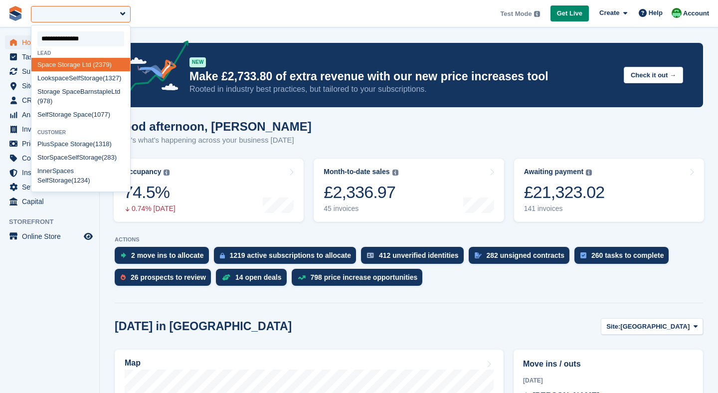
type input "**********"
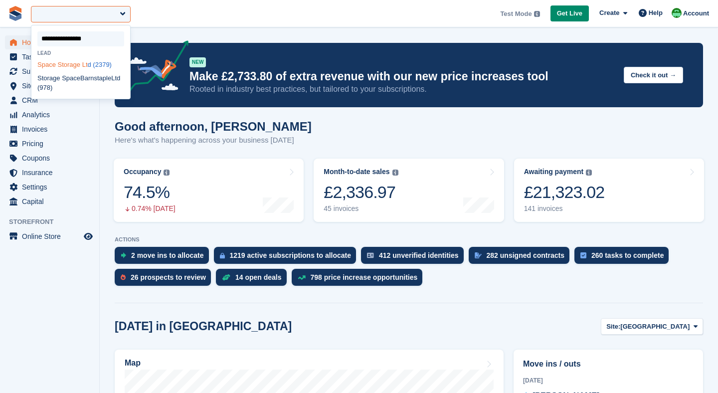
click at [75, 68] on span "Storage" at bounding box center [69, 64] width 23 height 7
select select "****"
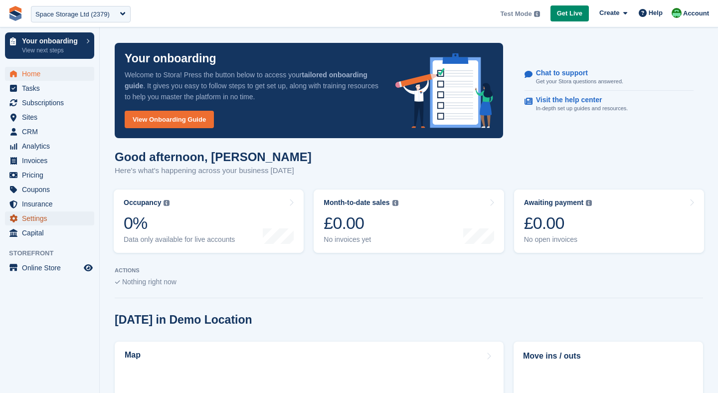
click at [37, 217] on span "Settings" at bounding box center [52, 218] width 60 height 14
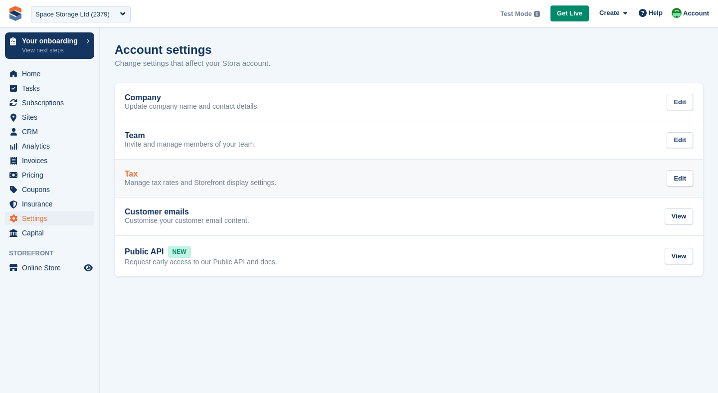
click at [189, 171] on div "Tax" at bounding box center [201, 174] width 152 height 9
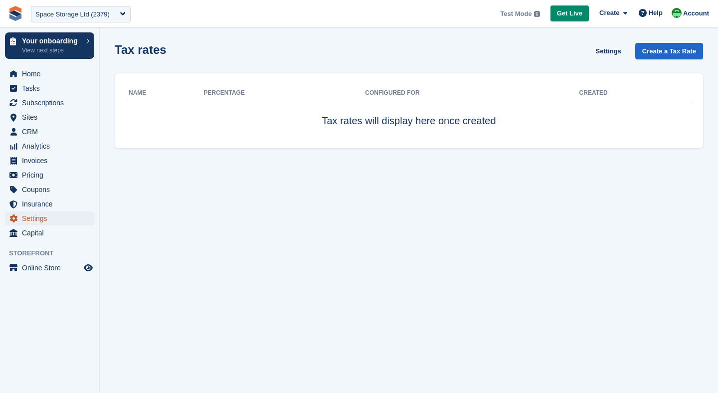
click at [38, 215] on span "Settings" at bounding box center [52, 218] width 60 height 14
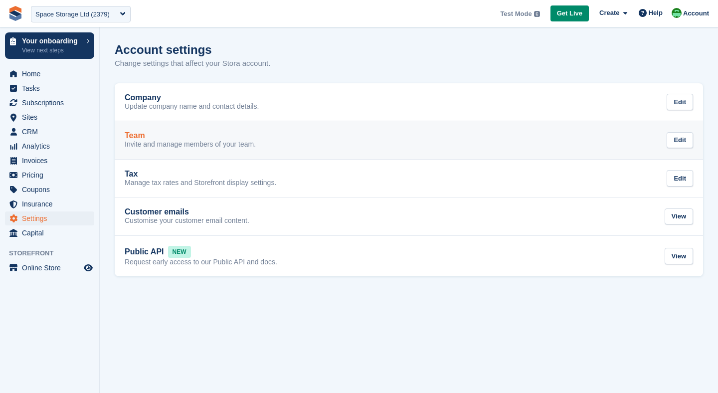
click at [190, 132] on div "Team" at bounding box center [190, 135] width 131 height 9
